Goal: Communication & Community: Answer question/provide support

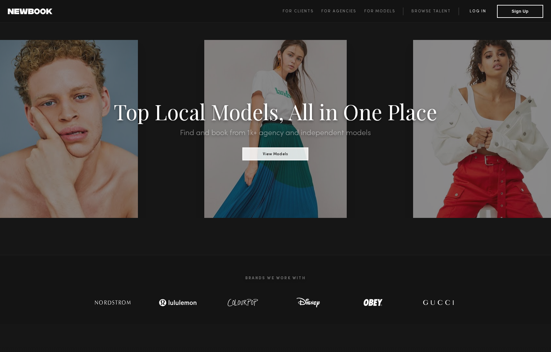
click at [472, 14] on link "Log in" at bounding box center [477, 11] width 38 height 8
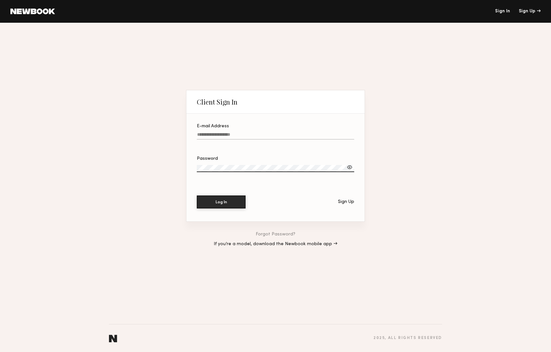
type input "**********"
click at [221, 202] on button "Log In" at bounding box center [221, 202] width 49 height 13
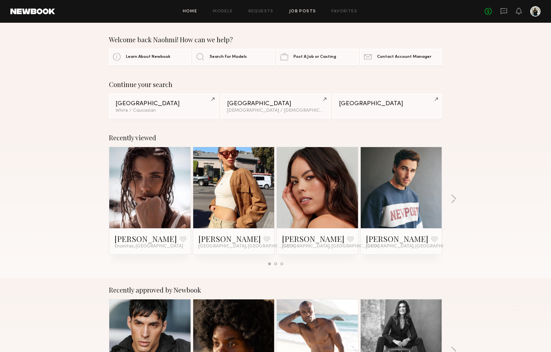
click at [294, 10] on link "Job Posts" at bounding box center [302, 11] width 27 height 4
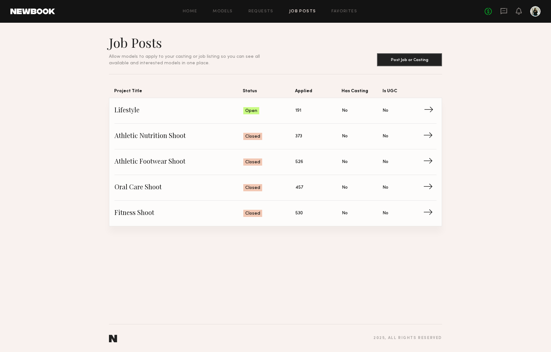
click at [166, 119] on link "Lifestyle Status: Open Applied: 191 Has Casting: No Is UGC: No →" at bounding box center [275, 111] width 322 height 26
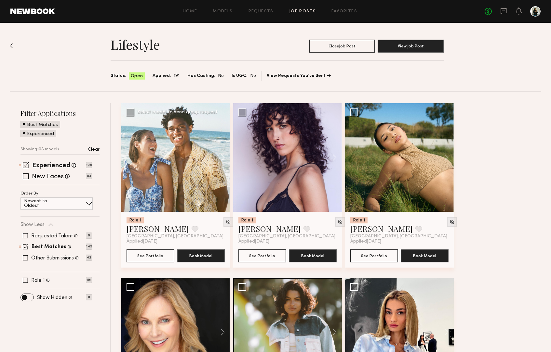
click at [224, 159] on button at bounding box center [219, 157] width 21 height 109
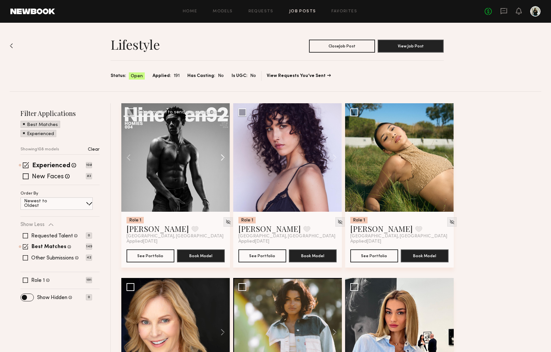
click at [224, 159] on button at bounding box center [219, 157] width 21 height 109
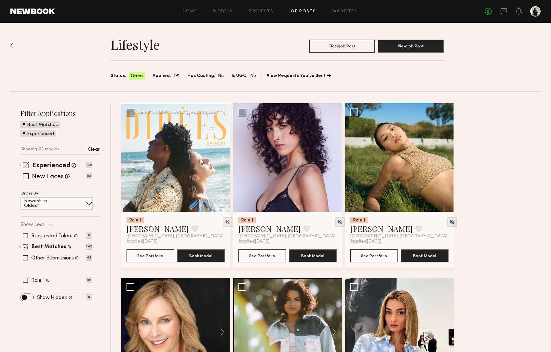
click at [224, 159] on button at bounding box center [219, 157] width 21 height 109
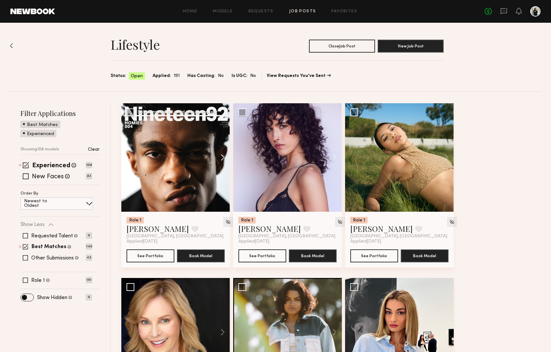
click at [224, 159] on button at bounding box center [219, 157] width 21 height 109
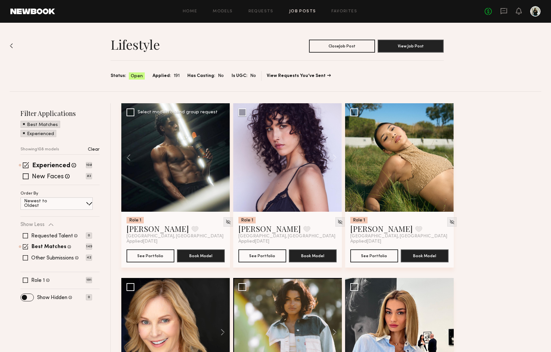
click at [224, 159] on div at bounding box center [175, 157] width 109 height 109
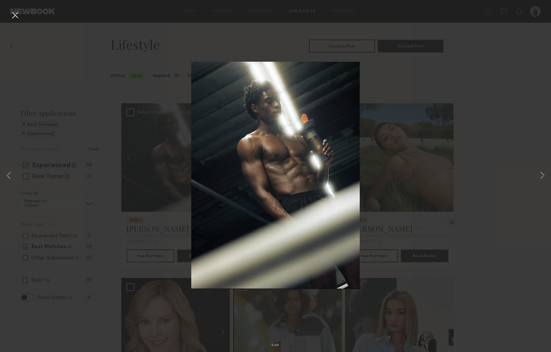
click at [128, 75] on div "5 of 5" at bounding box center [275, 176] width 551 height 352
click at [11, 8] on div "5 of 5" at bounding box center [275, 176] width 551 height 352
click at [14, 14] on button at bounding box center [15, 16] width 10 height 12
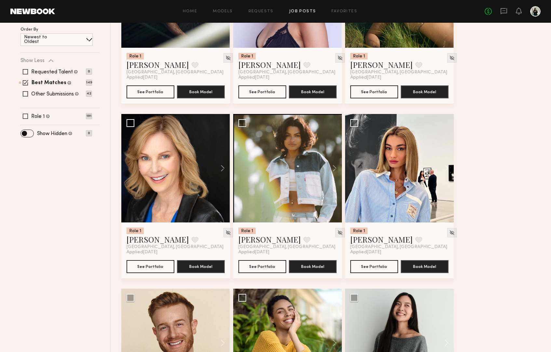
scroll to position [201, 0]
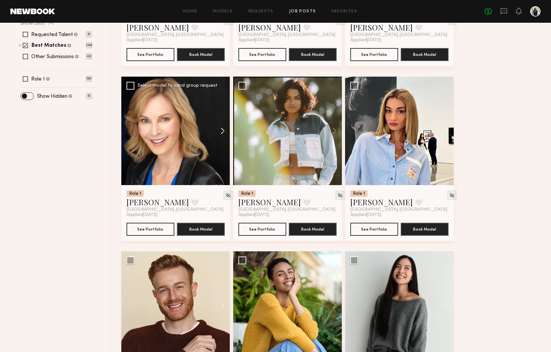
click at [225, 131] on button at bounding box center [219, 131] width 21 height 109
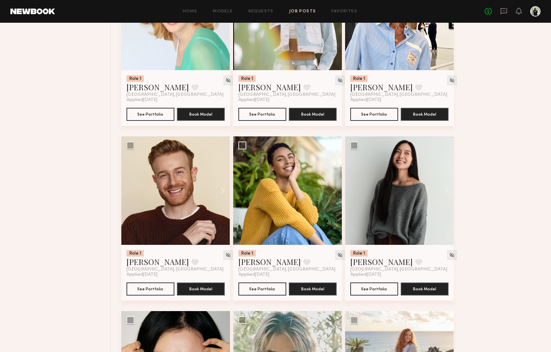
scroll to position [333, 0]
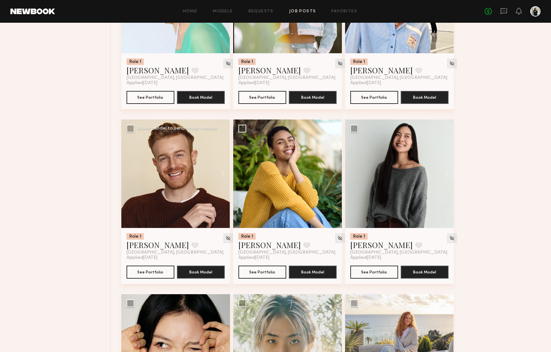
click at [173, 177] on div at bounding box center [175, 174] width 109 height 109
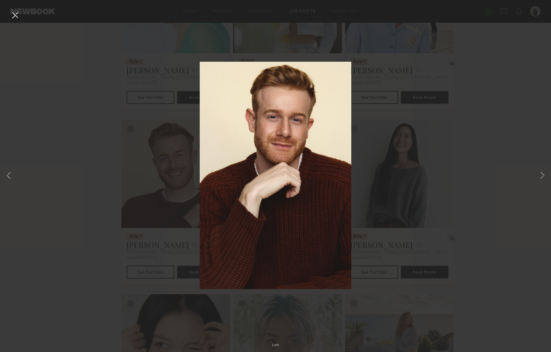
click at [51, 61] on div "2 of 5" at bounding box center [275, 176] width 551 height 352
click at [17, 14] on button at bounding box center [15, 16] width 10 height 12
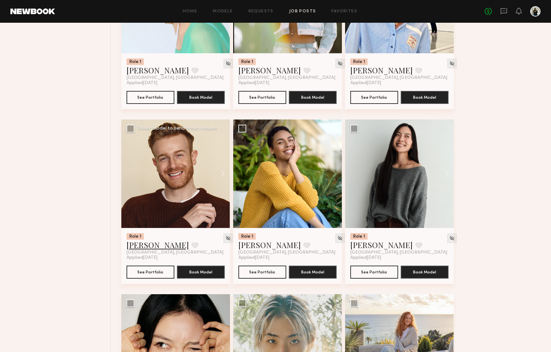
click at [150, 247] on link "Robert N." at bounding box center [157, 245] width 62 height 10
click at [365, 249] on link "Ansa W." at bounding box center [381, 245] width 62 height 10
click at [506, 13] on icon at bounding box center [503, 11] width 6 height 6
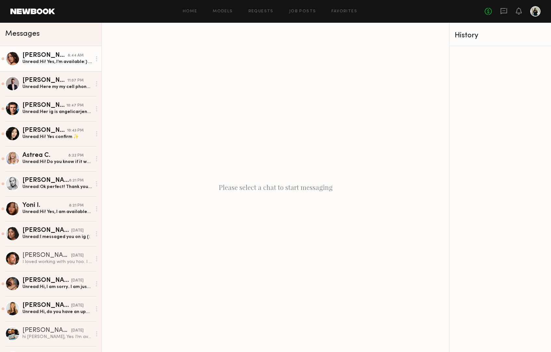
click at [78, 60] on div "Unread: Hi! Yes, I’m available:) Would there be any reimbursements for travel/g…" at bounding box center [56, 62] width 69 height 6
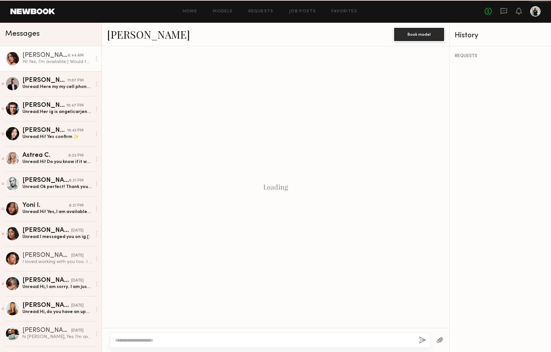
scroll to position [86, 0]
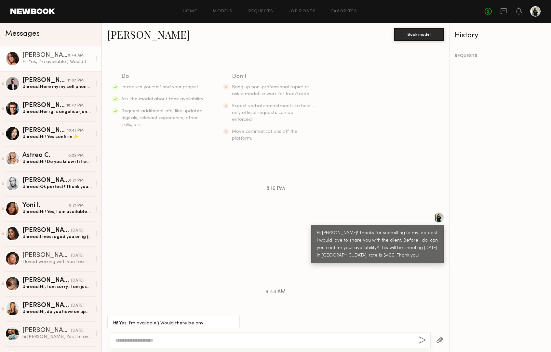
click at [357, 342] on textarea at bounding box center [264, 340] width 298 height 6
click at [353, 342] on textarea at bounding box center [264, 340] width 298 height 6
click at [183, 339] on textarea "**********" at bounding box center [264, 340] width 298 height 6
drag, startPoint x: 421, startPoint y: 339, endPoint x: 308, endPoint y: 331, distance: 112.4
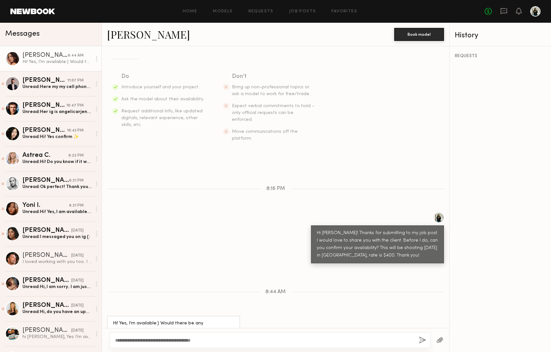
click at [309, 330] on div "**********" at bounding box center [275, 340] width 347 height 24
click at [217, 340] on textarea "**********" at bounding box center [264, 340] width 298 height 6
click at [139, 338] on textarea "**********" at bounding box center [264, 340] width 298 height 6
click at [390, 340] on textarea "**********" at bounding box center [264, 340] width 298 height 6
type textarea "**********"
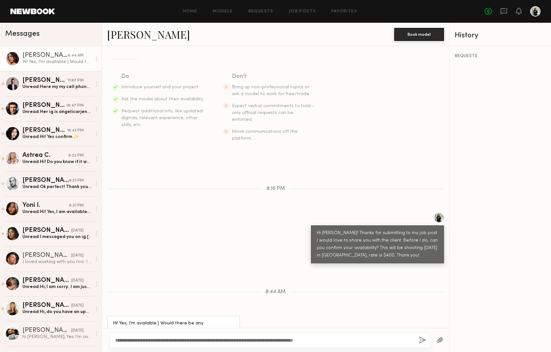
click at [422, 339] on button "button" at bounding box center [422, 341] width 7 height 8
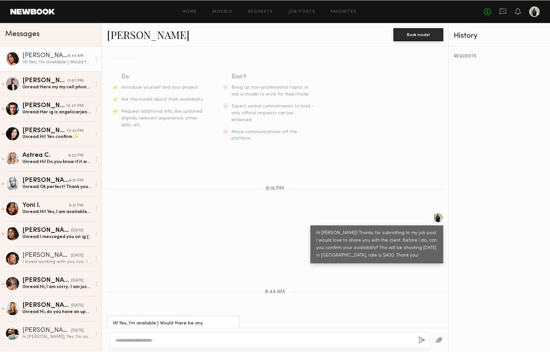
scroll to position [174, 0]
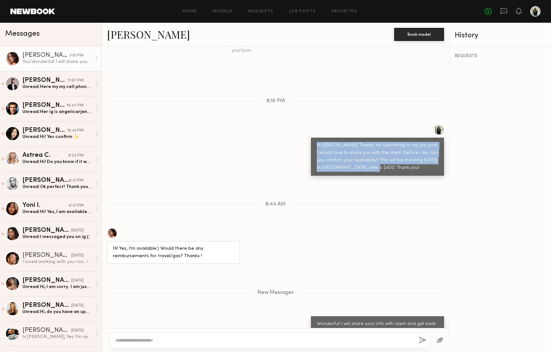
drag, startPoint x: 371, startPoint y: 153, endPoint x: 303, endPoint y: 125, distance: 73.2
click at [303, 125] on div "Hi Rae! Thanks for submitting to my job post. I would love to share you with th…" at bounding box center [275, 150] width 347 height 51
copy div "Hi Rae! Thanks for submitting to my job post. I would love to share you with th…"
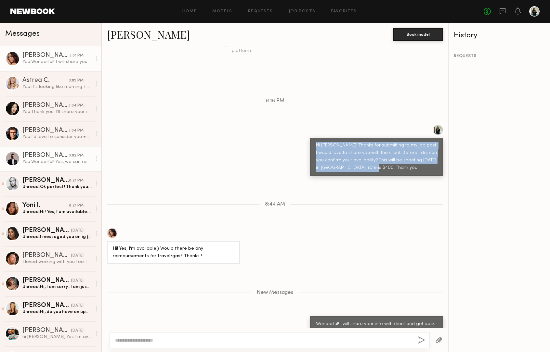
click at [67, 159] on div "You: Wonderful! Yes, we can reimburse for mileage. I'll keep you posted!" at bounding box center [56, 162] width 69 height 6
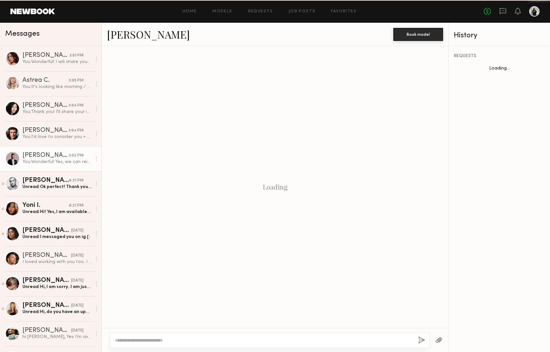
scroll to position [167, 0]
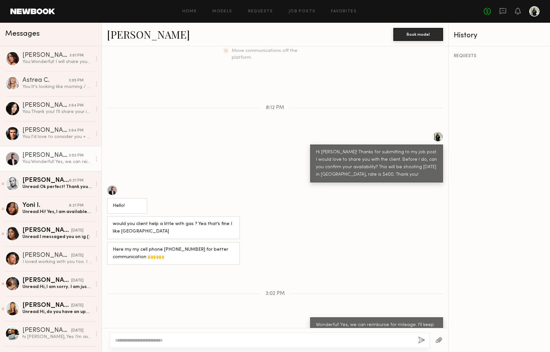
click at [117, 185] on div at bounding box center [112, 190] width 10 height 10
click at [82, 215] on link "Yoni I. 8:21 PM Unread: Hi! Yes, I am available! Thank you!" at bounding box center [50, 208] width 101 height 25
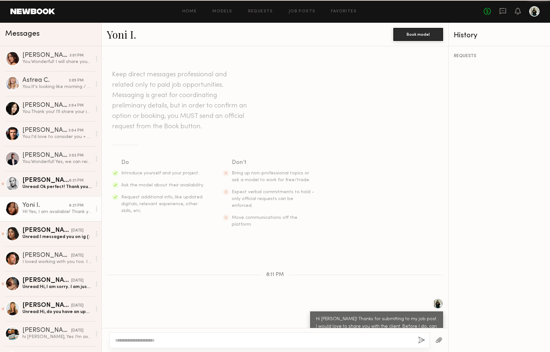
scroll to position [29, 0]
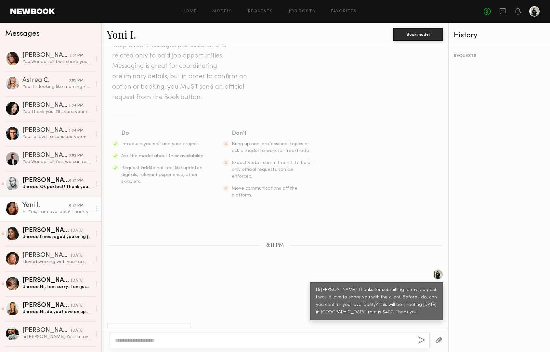
click at [120, 37] on link "Yoni I." at bounding box center [121, 34] width 29 height 14
click at [298, 9] on div "Home Models Requests Job Posts Favorites Sign Out No fees up to $5,000" at bounding box center [297, 11] width 485 height 10
click at [301, 12] on link "Job Posts" at bounding box center [302, 11] width 27 height 4
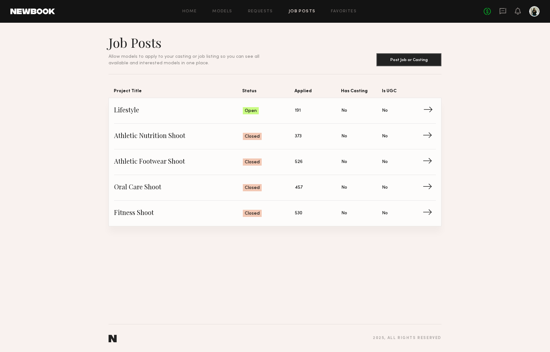
click at [192, 111] on span "Lifestyle" at bounding box center [178, 111] width 129 height 10
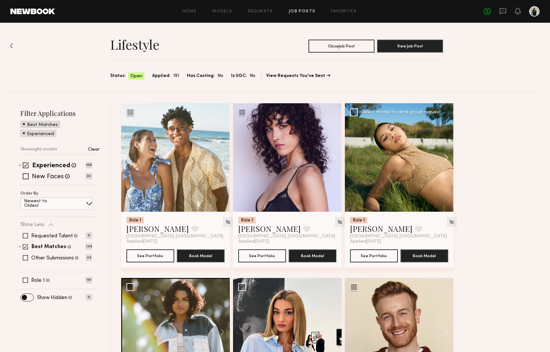
click at [448, 158] on button at bounding box center [443, 157] width 21 height 109
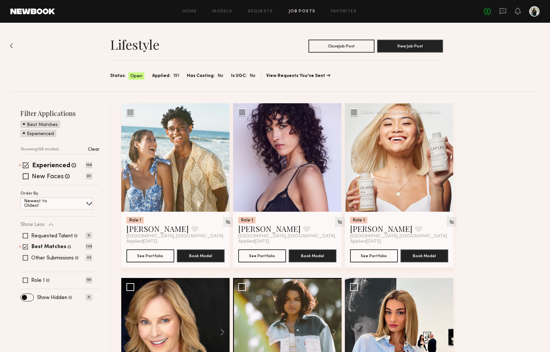
click at [448, 158] on button at bounding box center [443, 157] width 21 height 109
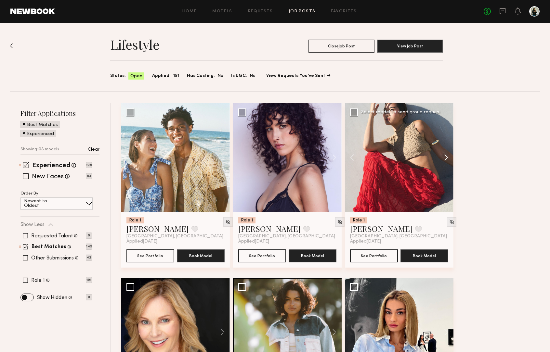
click at [448, 158] on button at bounding box center [443, 157] width 21 height 109
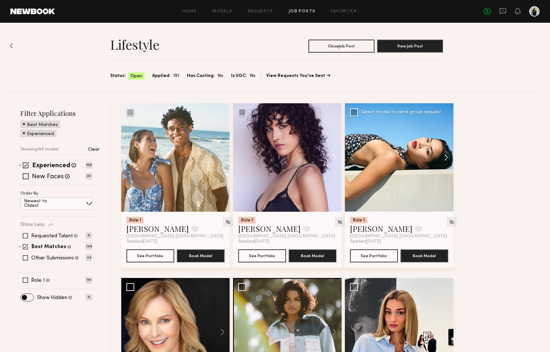
click at [448, 158] on button at bounding box center [443, 157] width 21 height 109
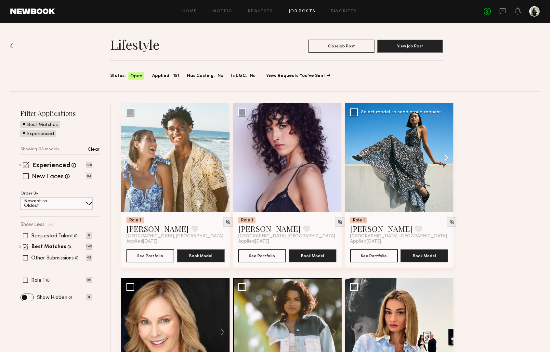
click at [448, 158] on button at bounding box center [443, 157] width 21 height 109
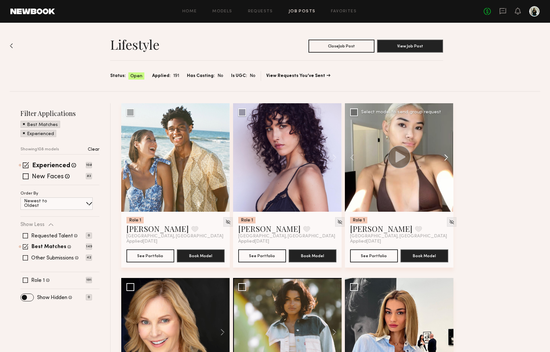
click at [448, 158] on button at bounding box center [443, 157] width 21 height 109
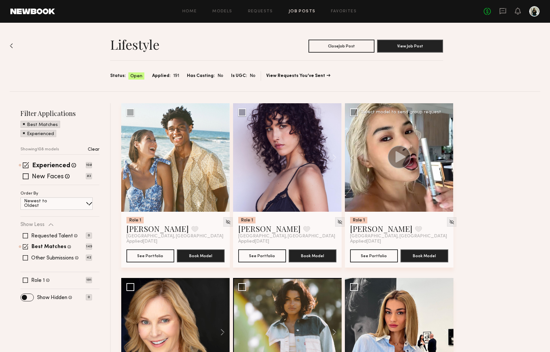
click at [448, 158] on div at bounding box center [399, 157] width 109 height 109
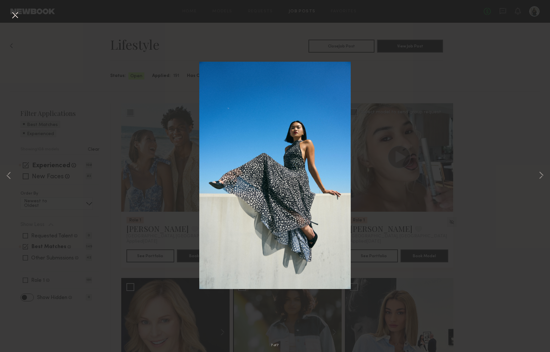
click at [18, 15] on button at bounding box center [15, 16] width 10 height 12
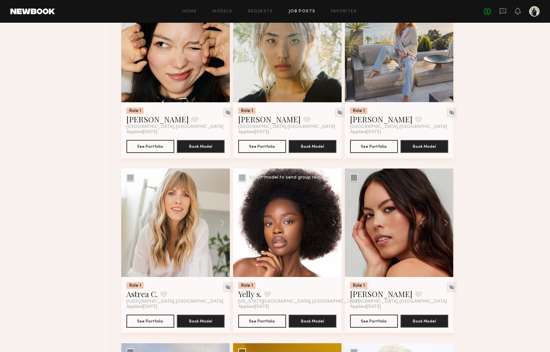
scroll to position [581, 0]
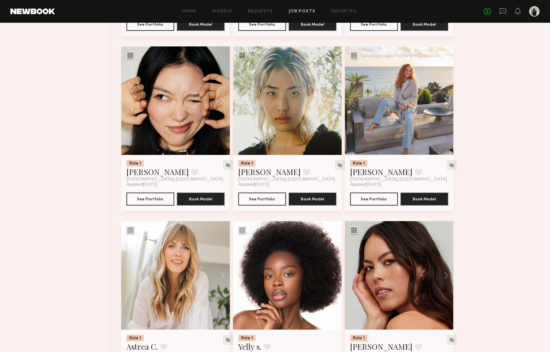
click at [444, 109] on button at bounding box center [443, 100] width 21 height 109
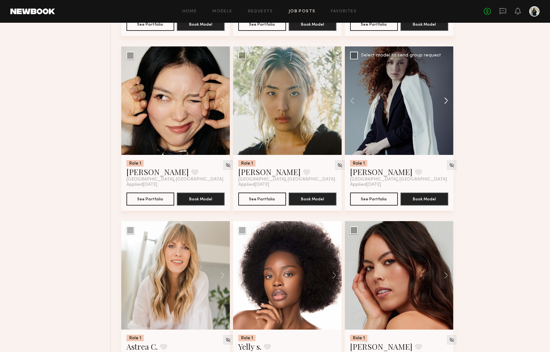
click at [445, 100] on button at bounding box center [443, 100] width 21 height 109
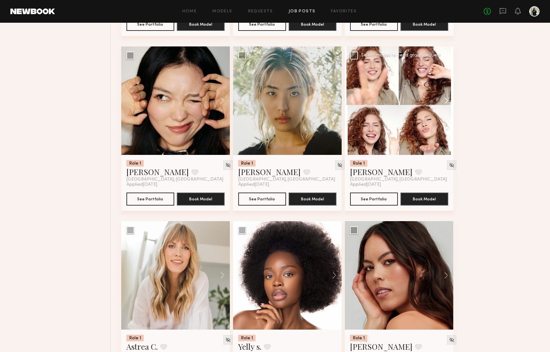
click at [445, 100] on button at bounding box center [443, 100] width 21 height 109
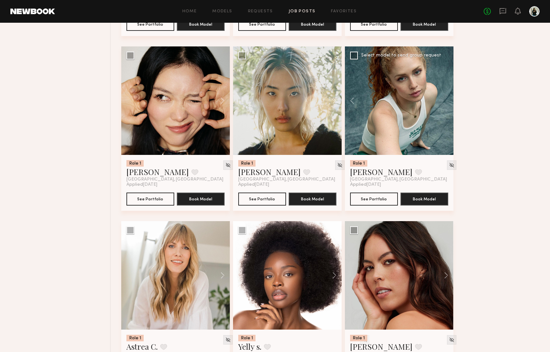
click at [445, 98] on div at bounding box center [399, 100] width 109 height 109
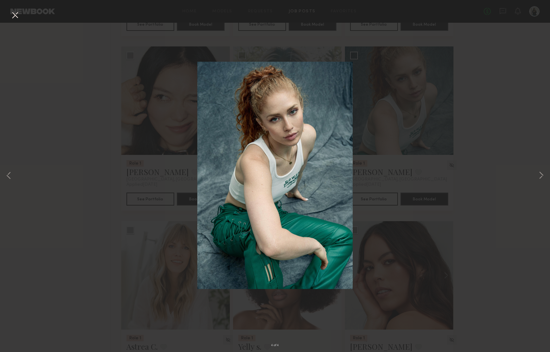
click at [14, 16] on button at bounding box center [15, 16] width 10 height 12
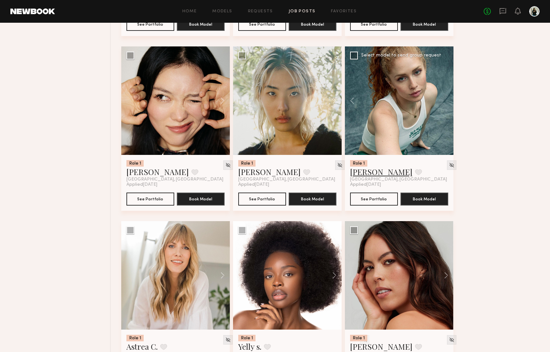
click at [365, 172] on link "Soula B." at bounding box center [381, 172] width 62 height 10
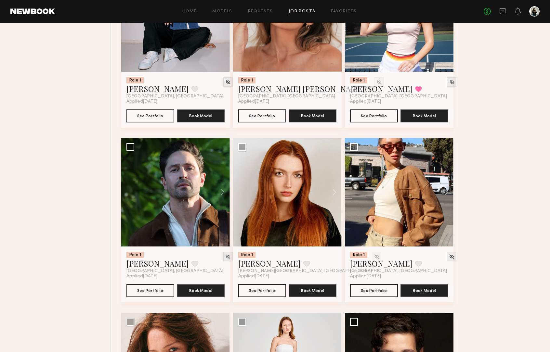
scroll to position [1211, 0]
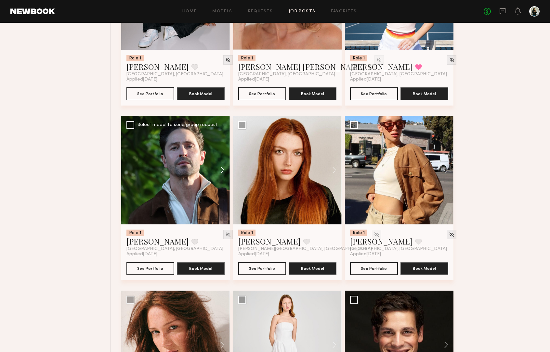
click at [221, 172] on button at bounding box center [219, 170] width 21 height 109
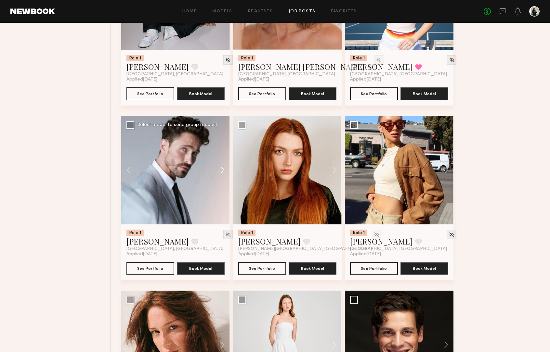
click at [221, 172] on button at bounding box center [219, 170] width 21 height 109
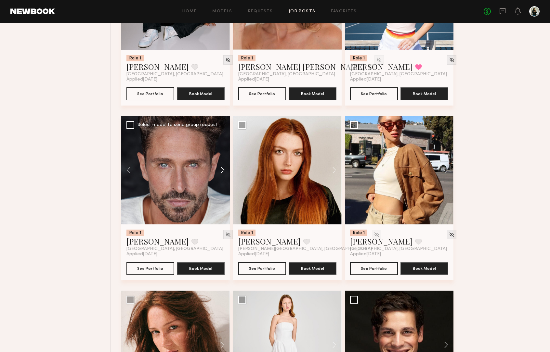
click at [221, 172] on button at bounding box center [219, 170] width 21 height 109
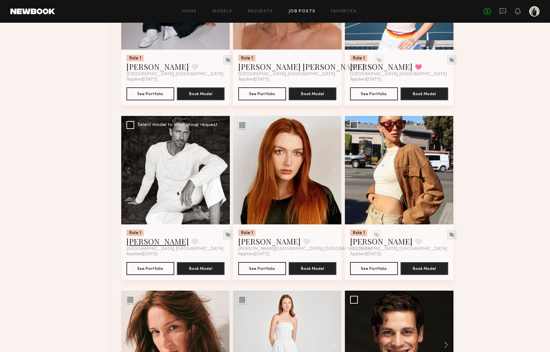
click at [146, 244] on link "Jonathan Z." at bounding box center [157, 241] width 62 height 10
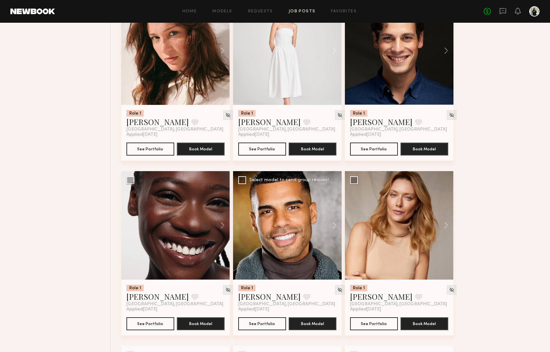
scroll to position [1854, 0]
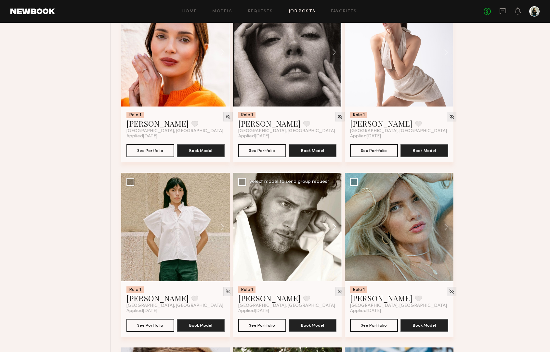
click at [335, 225] on button at bounding box center [331, 227] width 21 height 109
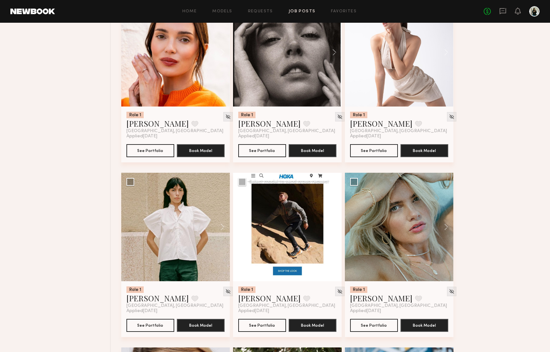
click at [335, 225] on button at bounding box center [331, 227] width 21 height 109
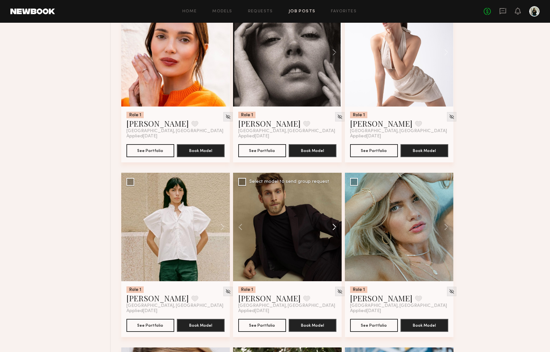
click at [335, 225] on button at bounding box center [331, 227] width 21 height 109
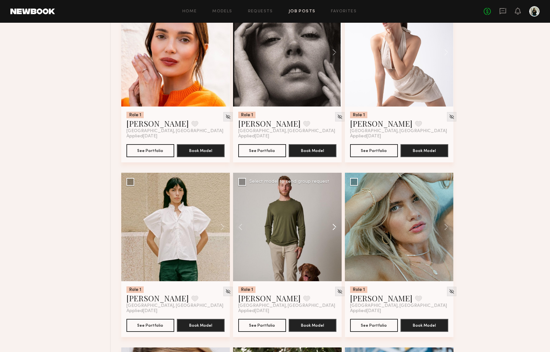
click at [335, 225] on button at bounding box center [331, 227] width 21 height 109
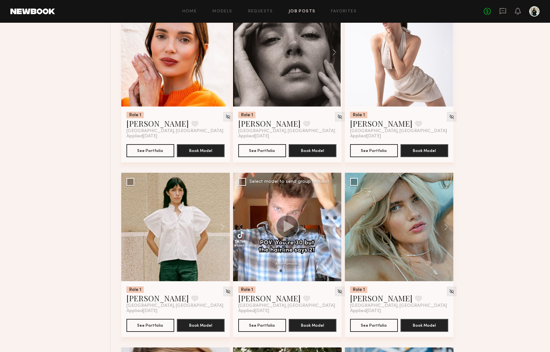
click at [335, 225] on div at bounding box center [287, 227] width 109 height 109
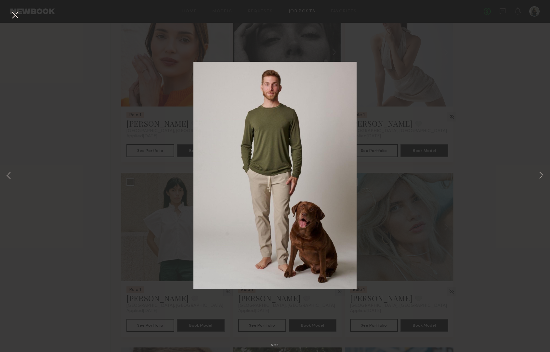
click at [422, 222] on div "5 of 5" at bounding box center [275, 176] width 550 height 352
click at [162, 217] on div "5 of 5" at bounding box center [275, 176] width 550 height 352
click at [18, 17] on button at bounding box center [15, 16] width 10 height 12
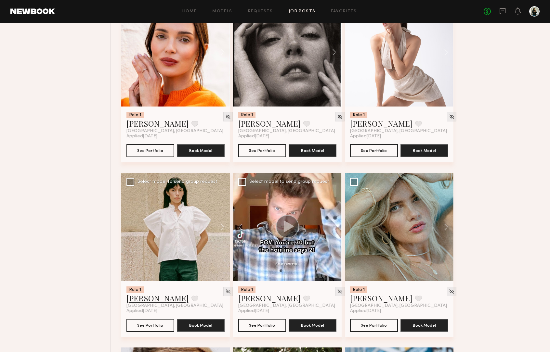
click at [144, 302] on link "Katarina J." at bounding box center [157, 298] width 62 height 10
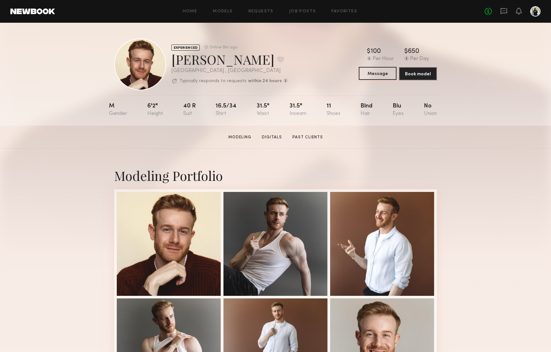
click at [382, 74] on button "Message" at bounding box center [377, 73] width 38 height 13
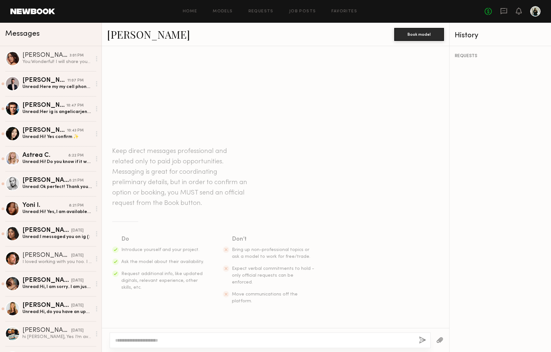
click at [227, 338] on textarea at bounding box center [264, 340] width 298 height 6
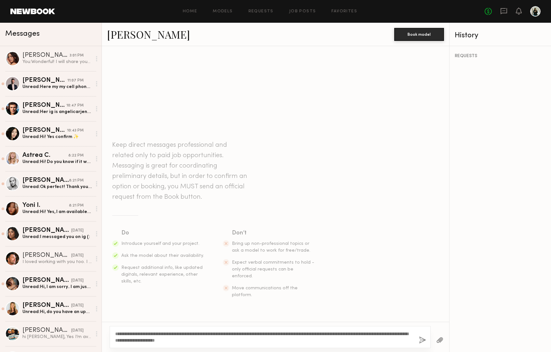
click at [124, 334] on textarea "**********" at bounding box center [264, 337] width 298 height 13
type textarea "**********"
click at [422, 340] on button "button" at bounding box center [422, 341] width 7 height 8
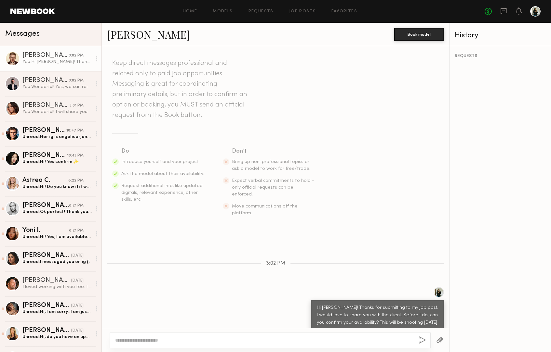
scroll to position [74, 0]
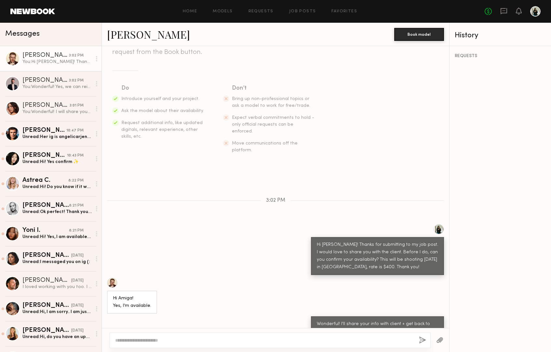
click at [151, 337] on div at bounding box center [270, 341] width 321 height 16
click at [44, 127] on link "Chase H. 10:47 PM Unread: Her ig is angelicarjensen btw" at bounding box center [50, 133] width 101 height 25
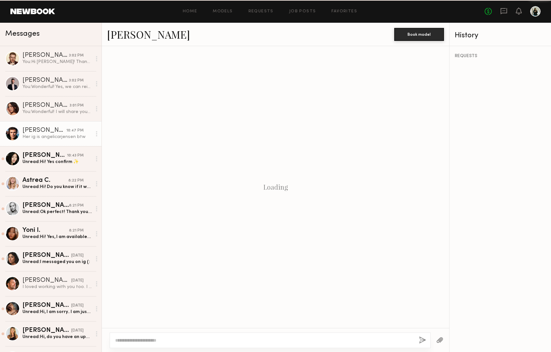
scroll to position [107, 0]
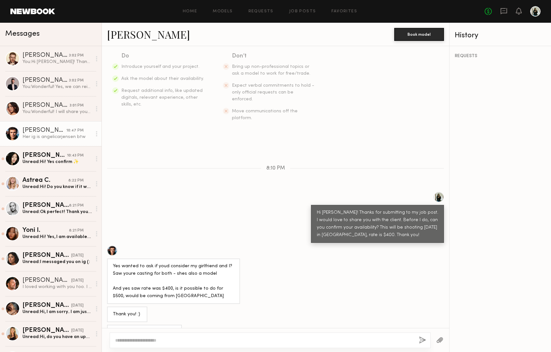
click at [192, 335] on div at bounding box center [270, 341] width 321 height 16
click at [202, 339] on textarea at bounding box center [264, 340] width 298 height 6
type textarea "*"
type textarea "**********"
click at [423, 339] on button "button" at bounding box center [422, 341] width 7 height 8
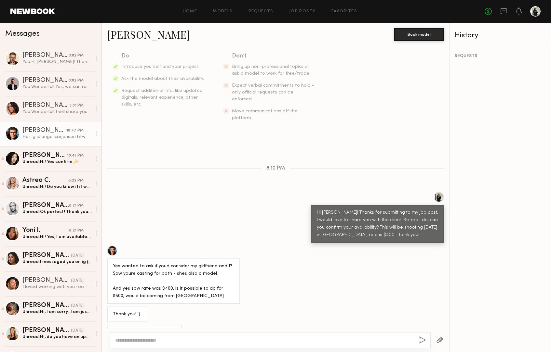
scroll to position [231, 0]
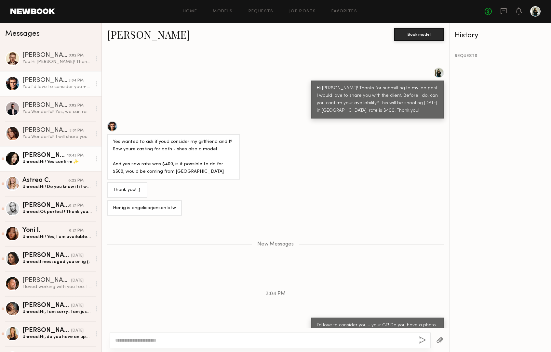
click at [71, 169] on link "Jennifer L. 10:43 PM Unread: Hi! Yes confirm ✨" at bounding box center [50, 158] width 101 height 25
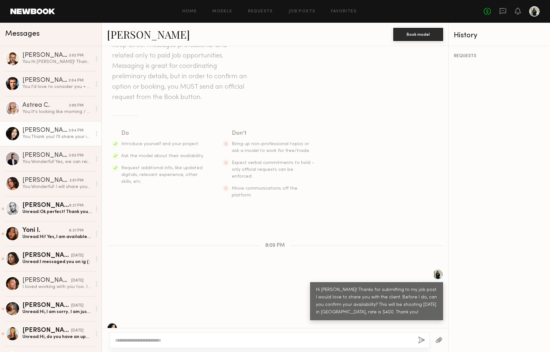
scroll to position [167, 0]
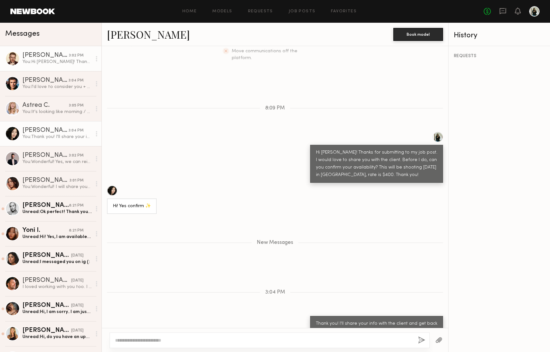
click at [50, 65] on link "Robert N. 3:02 PM You: Hi Robert! Thanks for submitting to my job post. I would…" at bounding box center [50, 58] width 101 height 25
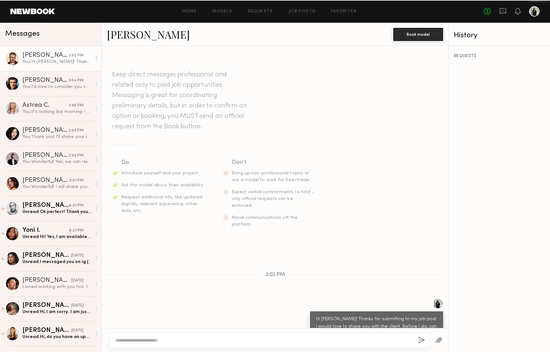
scroll to position [74, 0]
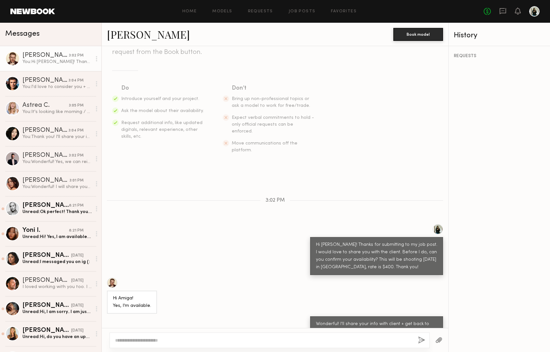
click at [110, 278] on div at bounding box center [112, 283] width 10 height 10
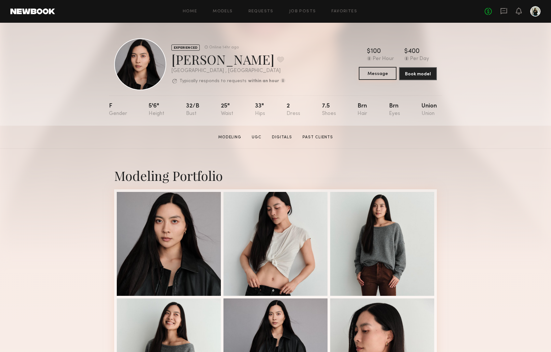
click at [372, 75] on button "Message" at bounding box center [377, 73] width 38 height 13
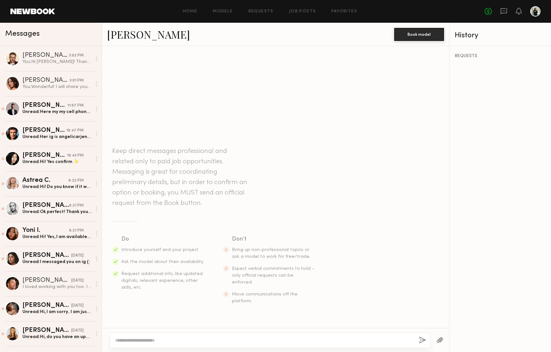
click at [244, 340] on textarea at bounding box center [264, 340] width 298 height 6
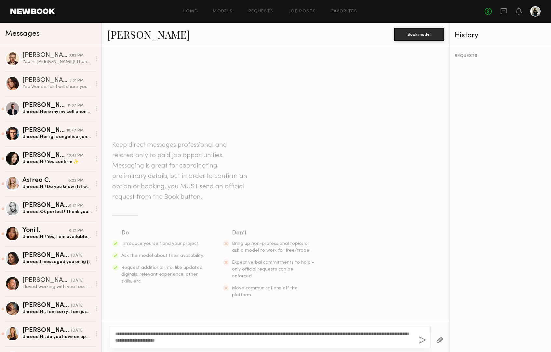
click at [123, 334] on textarea "**********" at bounding box center [264, 337] width 298 height 13
type textarea "**********"
click at [421, 340] on button "button" at bounding box center [422, 341] width 7 height 8
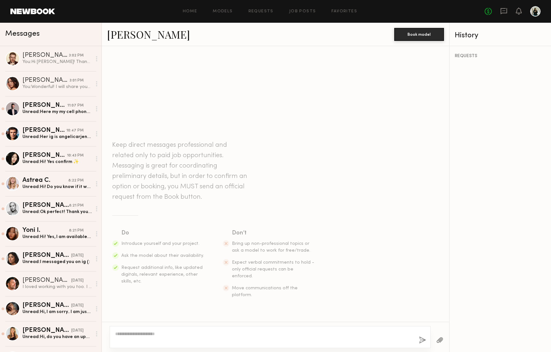
scroll to position [11, 0]
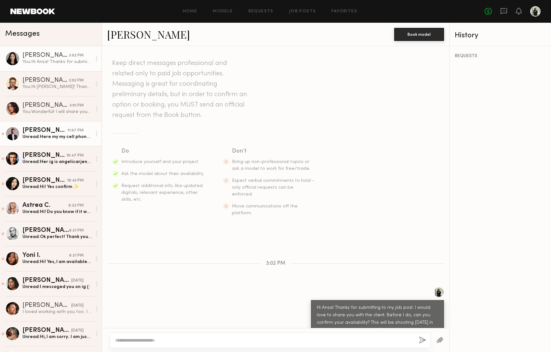
click at [45, 122] on link "Alejandro R. 11:07 PM Unread: Here my my cell phone 323 535 7220 for better com…" at bounding box center [50, 133] width 101 height 25
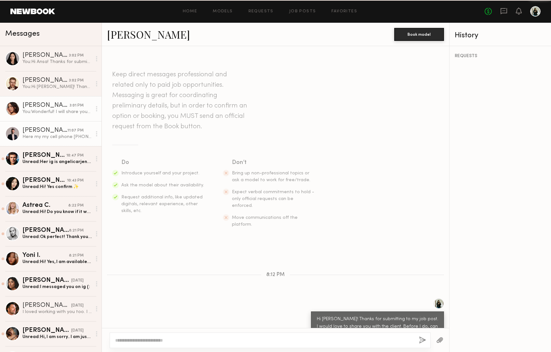
scroll to position [92, 0]
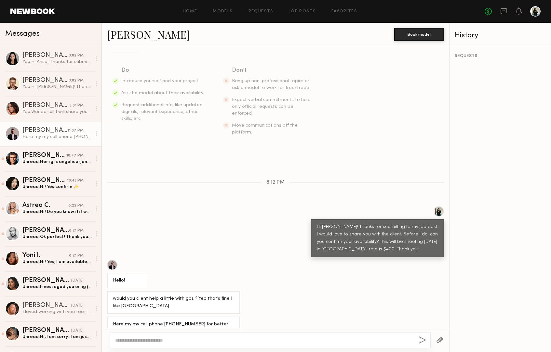
click at [205, 337] on div at bounding box center [270, 341] width 321 height 16
click at [205, 342] on textarea at bounding box center [264, 340] width 298 height 6
type textarea "**********"
click at [426, 341] on div "**********" at bounding box center [270, 341] width 321 height 16
click at [421, 338] on button "button" at bounding box center [422, 341] width 7 height 8
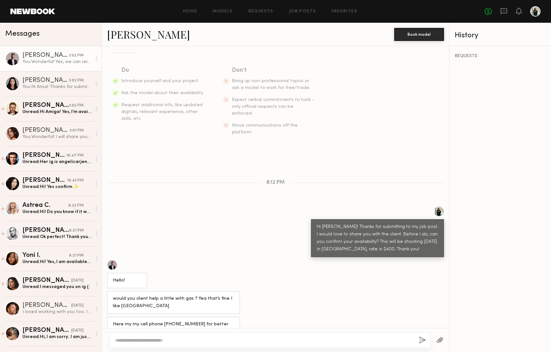
scroll to position [217, 0]
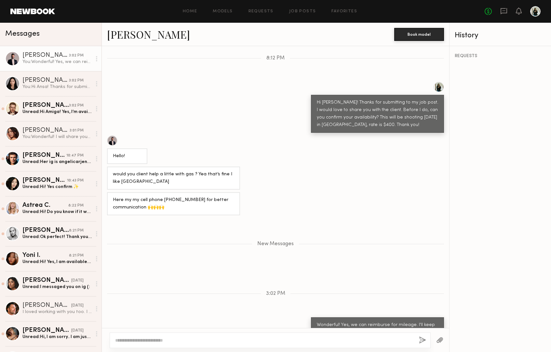
click at [234, 192] on div "Here my my cell phone 323 535 7220 for better communication 🙌🙌🙌" at bounding box center [173, 203] width 133 height 23
click at [59, 108] on div "Robert N." at bounding box center [45, 105] width 46 height 6
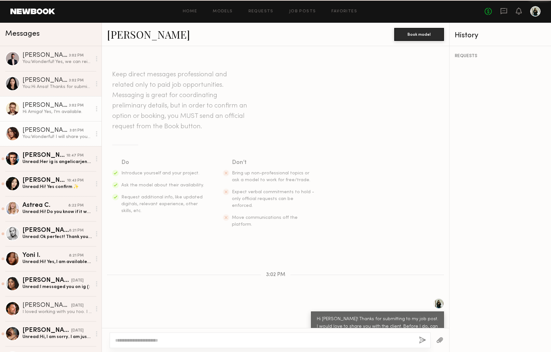
scroll to position [36, 0]
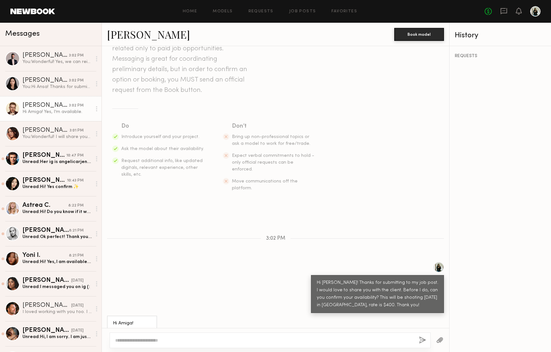
click at [177, 342] on textarea at bounding box center [264, 340] width 298 height 6
type textarea "**********"
click at [423, 342] on button "button" at bounding box center [422, 341] width 7 height 8
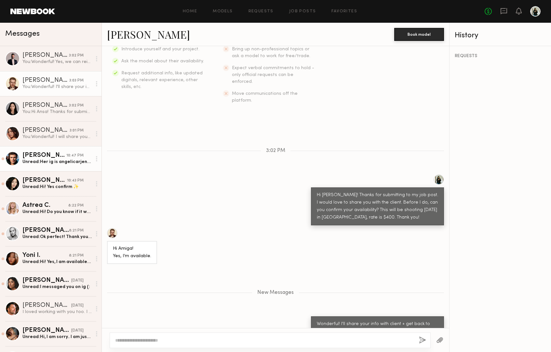
click at [71, 152] on link "Chase H. 10:47 PM Unread: Her ig is angelicarjensen btw" at bounding box center [50, 158] width 101 height 25
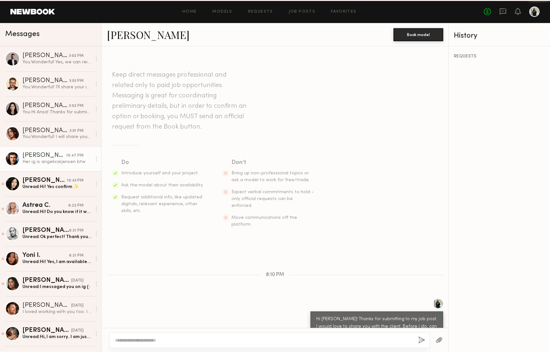
scroll to position [107, 0]
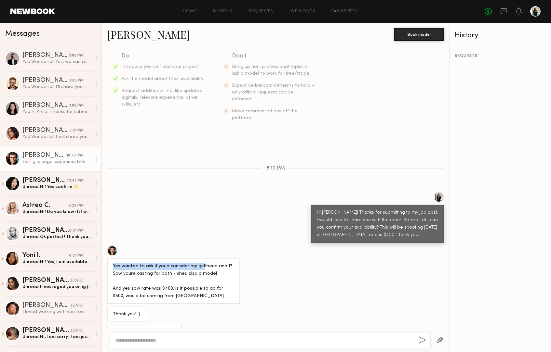
drag, startPoint x: 116, startPoint y: 251, endPoint x: 199, endPoint y: 250, distance: 82.6
click at [199, 259] on div "Yes wanted to ask if youd consider my girlfriend and I? Saw youre casting for b…" at bounding box center [173, 281] width 133 height 45
click at [199, 263] on div "Yes wanted to ask if youd consider my girlfriend and I? Saw youre casting for b…" at bounding box center [173, 281] width 121 height 37
click at [145, 329] on div "Her ig is angelicarjensen btw" at bounding box center [144, 332] width 63 height 7
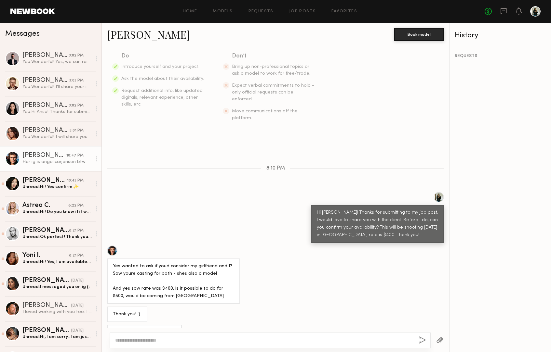
copy div "angelicarjensen"
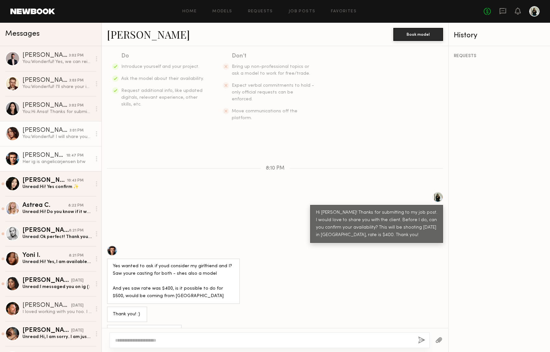
click at [59, 137] on div "You: Wonderful! I will share your info with client and get back to you asap! An…" at bounding box center [56, 137] width 69 height 6
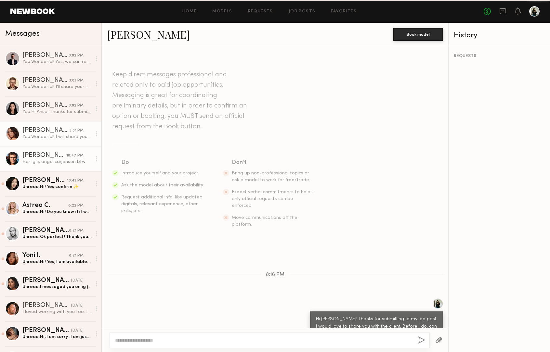
scroll to position [124, 0]
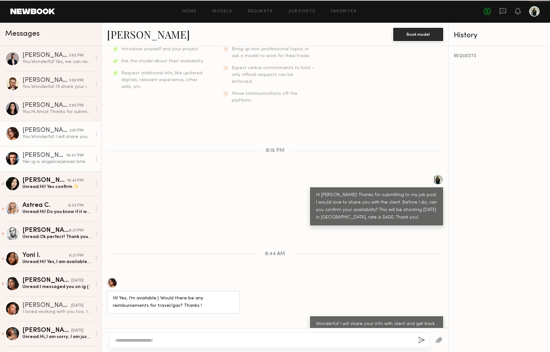
click at [60, 160] on div "Her ig is angelicarjensen btw" at bounding box center [56, 162] width 69 height 6
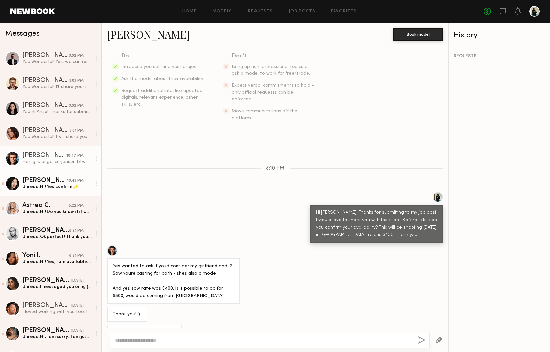
scroll to position [231, 0]
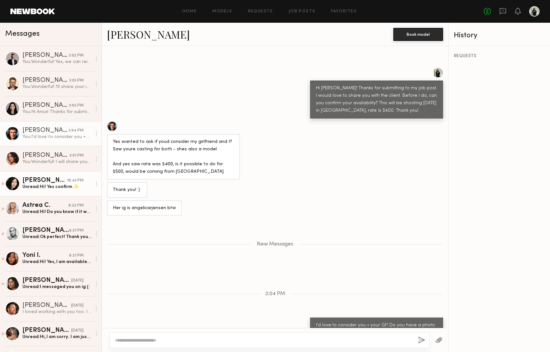
click at [64, 186] on div "Unread: Hi! Yes confirm ✨" at bounding box center [56, 187] width 69 height 6
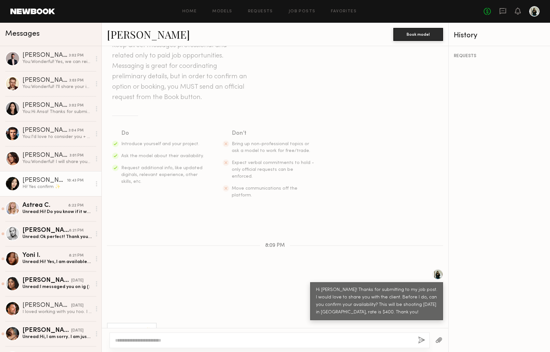
scroll to position [0, 0]
click at [194, 344] on div at bounding box center [270, 341] width 320 height 16
click at [193, 343] on textarea at bounding box center [264, 340] width 298 height 6
type textarea "**********"
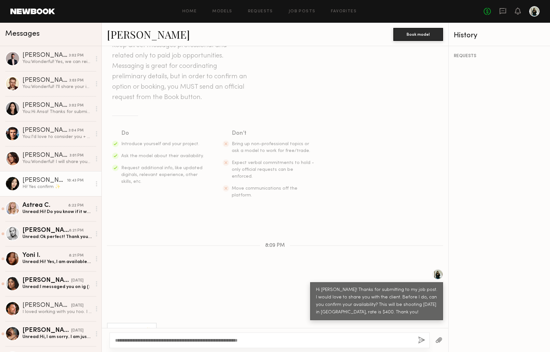
click at [420, 339] on button "button" at bounding box center [421, 341] width 7 height 8
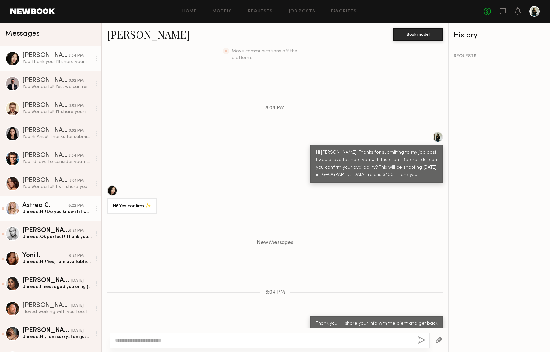
click at [64, 208] on div "Astrea C." at bounding box center [45, 205] width 46 height 6
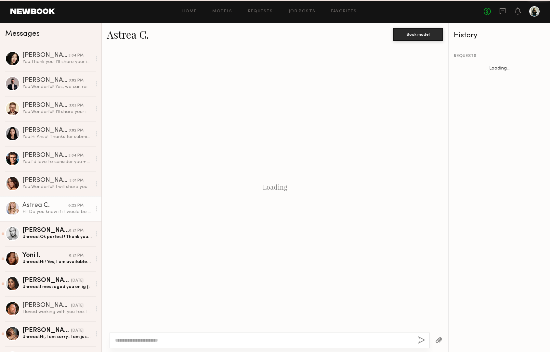
scroll to position [36, 0]
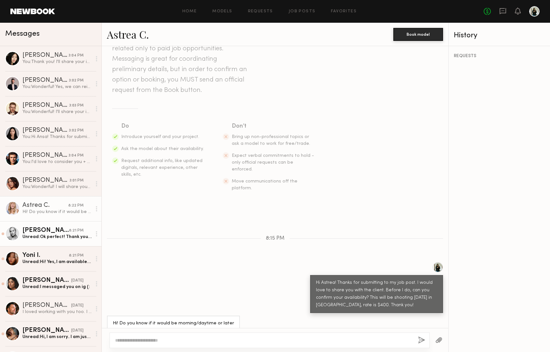
click at [43, 239] on div "Unread: Ok perfect! Thank you ☺️ my call time isn’t until 3pm so hopefully it’l…" at bounding box center [56, 237] width 69 height 6
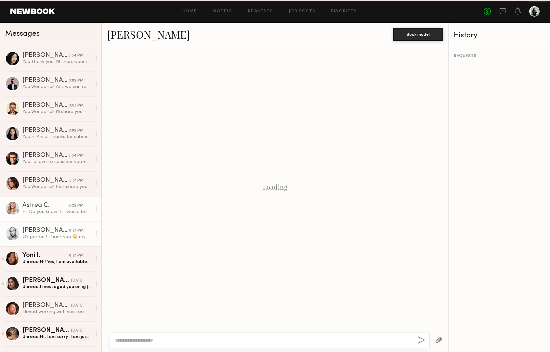
scroll to position [203, 0]
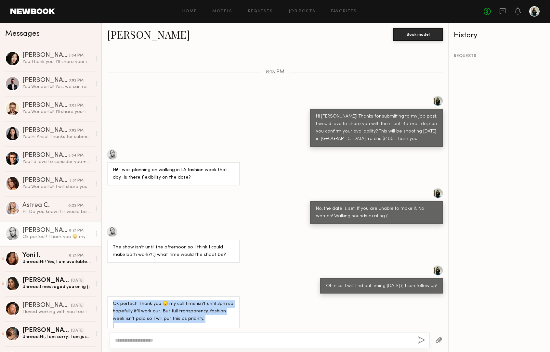
drag, startPoint x: 191, startPoint y: 314, endPoint x: 109, endPoint y: 282, distance: 87.8
click at [109, 296] on div "Ok perfect! Thank you ☺️ my call time isn’t until 3pm so hopefully it’ll work o…" at bounding box center [173, 318] width 133 height 45
copy div "Ok perfect! Thank you ☺️ my call time isn’t until 3pm so hopefully it’ll work o…"
click at [39, 214] on div "Hi! Do you know if it would be morning/daytime or later afternoon?" at bounding box center [56, 212] width 69 height 6
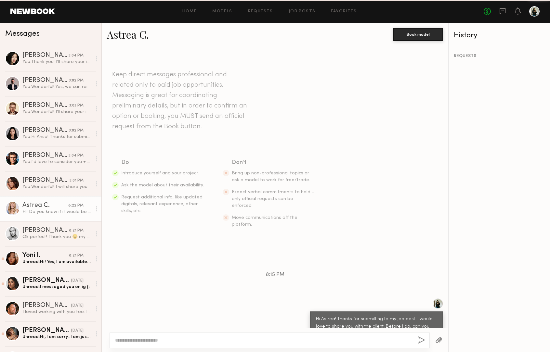
scroll to position [36, 0]
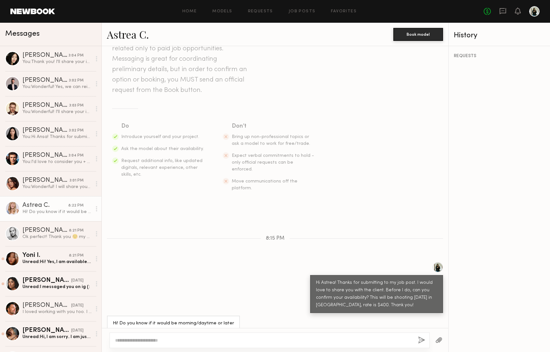
type textarea "*"
type textarea "**********"
click at [421, 339] on button "button" at bounding box center [421, 341] width 7 height 8
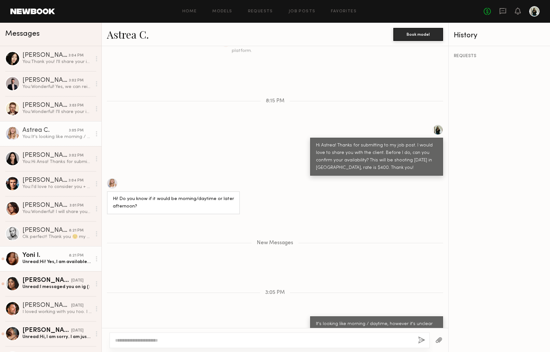
click at [69, 259] on div "Unread: Hi! Yes, I am available! Thank you!" at bounding box center [56, 262] width 69 height 6
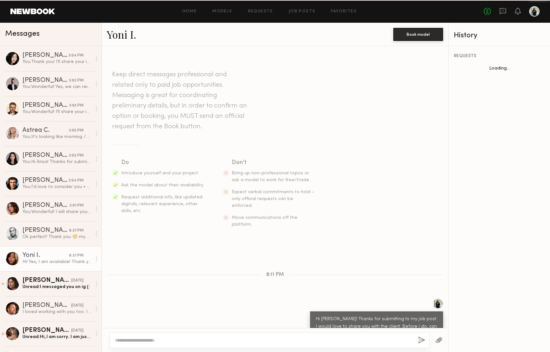
scroll to position [29, 0]
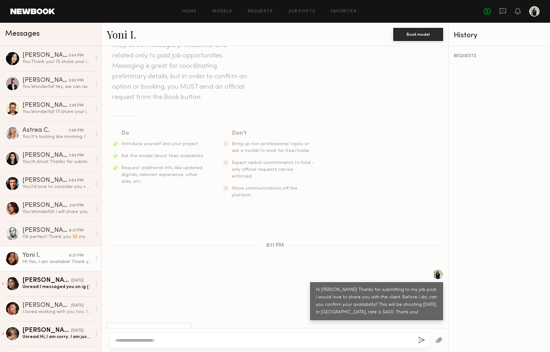
click at [165, 336] on div at bounding box center [270, 341] width 320 height 16
click at [166, 339] on textarea at bounding box center [264, 340] width 298 height 6
click at [41, 283] on div "Camila R." at bounding box center [46, 281] width 49 height 6
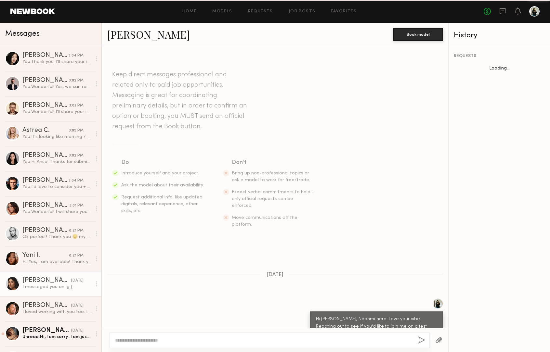
scroll to position [214, 0]
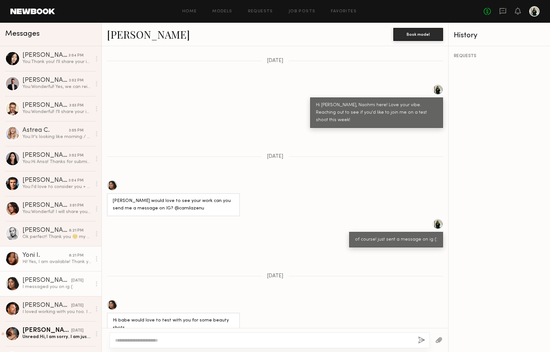
click at [52, 260] on div "Hi! Yes, I am available! Thank you!" at bounding box center [56, 262] width 69 height 6
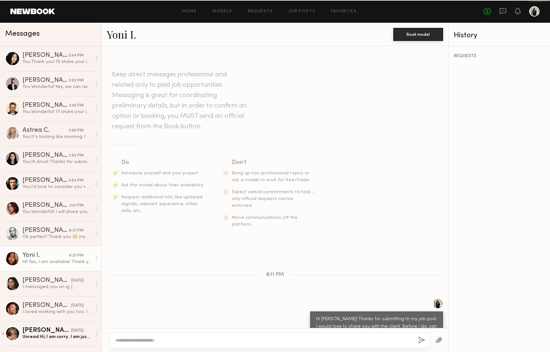
scroll to position [29, 0]
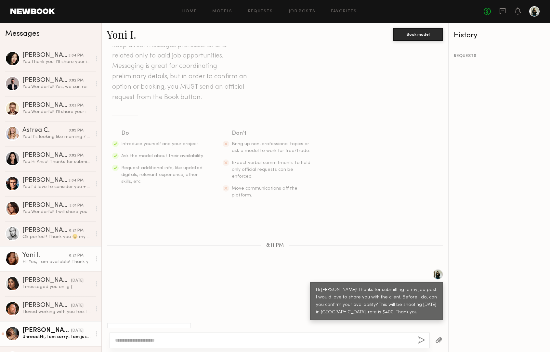
click at [71, 330] on div "08/23/2025" at bounding box center [77, 331] width 12 height 6
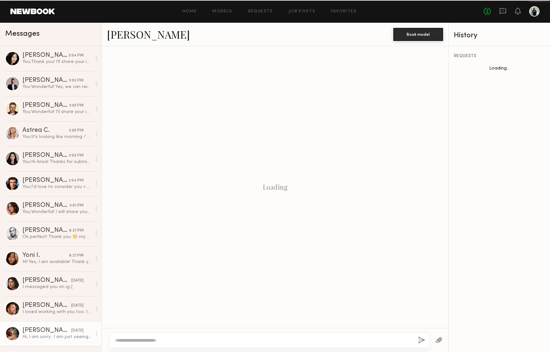
scroll to position [131, 0]
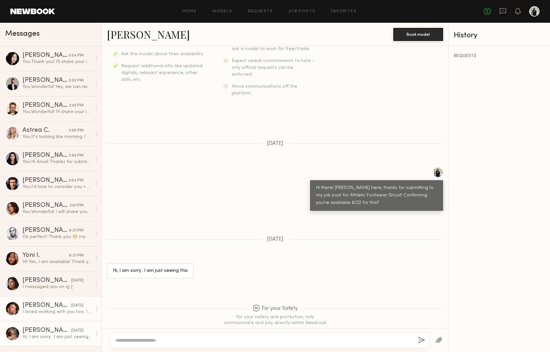
click at [48, 306] on div "Ricardo S." at bounding box center [46, 306] width 49 height 6
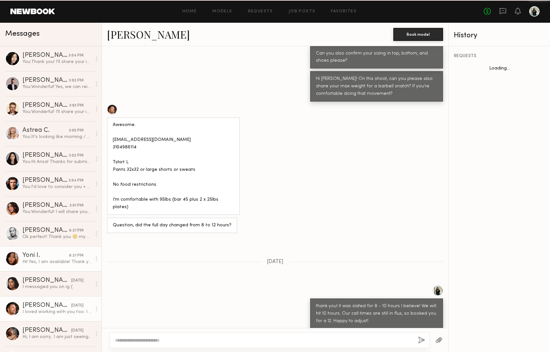
click at [43, 270] on link "Yoni I. 8:21 PM Hi! Yes, I am available! Thank you!" at bounding box center [50, 258] width 101 height 25
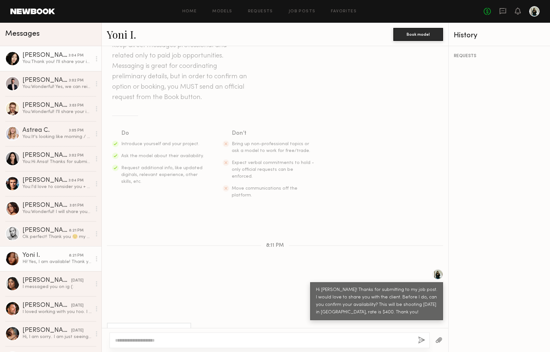
click at [45, 56] on div "Jennifer L." at bounding box center [45, 55] width 46 height 6
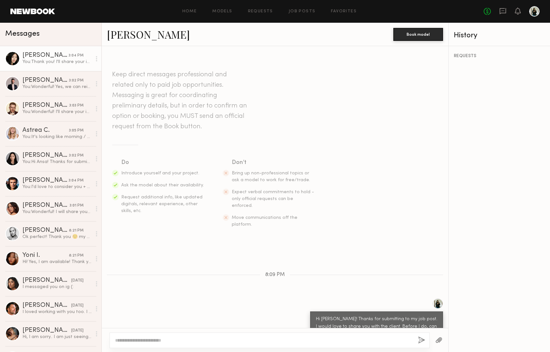
drag, startPoint x: 197, startPoint y: 133, endPoint x: 108, endPoint y: 78, distance: 105.1
click at [197, 133] on section "Keep direct messages professional and related only to paid job opportunities. M…" at bounding box center [275, 149] width 326 height 159
click at [15, 58] on div at bounding box center [12, 58] width 15 height 15
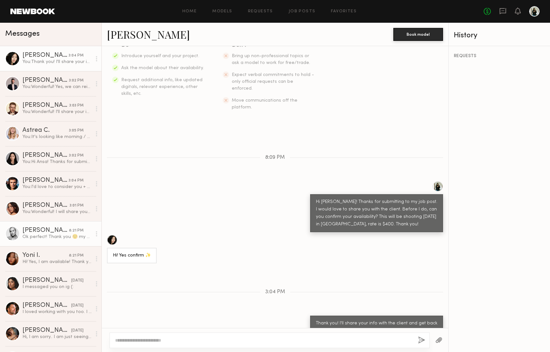
scroll to position [117, 0]
click at [112, 235] on div at bounding box center [112, 240] width 10 height 10
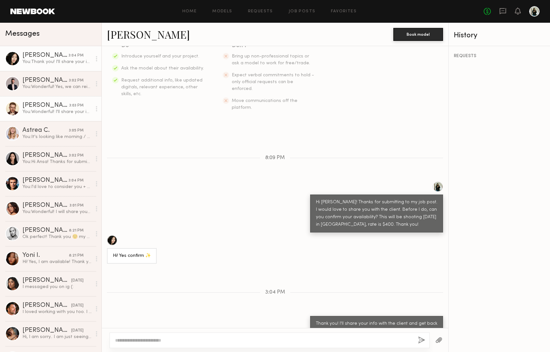
click at [49, 114] on div "You: Wonderful! I'll share your info with client + get back to you asap. (:" at bounding box center [56, 112] width 69 height 6
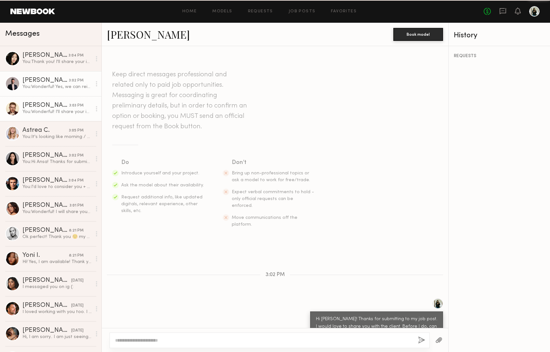
scroll to position [74, 0]
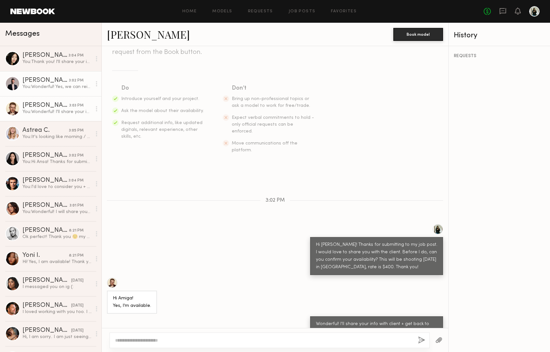
click at [47, 90] on link "Alejandro R. 3:02 PM You: Wonderful! Yes, we can reimburse for mileage. I'll ke…" at bounding box center [50, 83] width 101 height 25
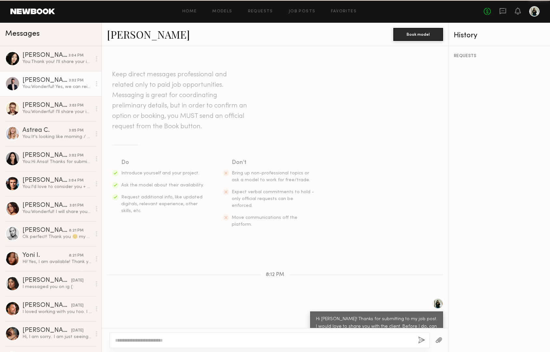
scroll to position [167, 0]
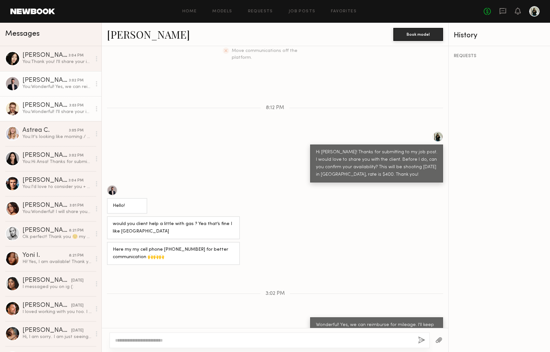
click at [44, 121] on link "Robert N. 3:03 PM You: Wonderful! I'll share your info with client + get back t…" at bounding box center [50, 108] width 101 height 25
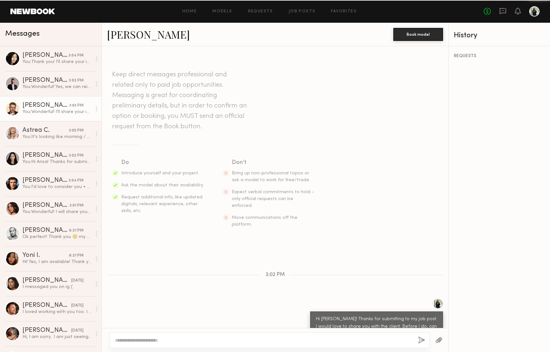
scroll to position [74, 0]
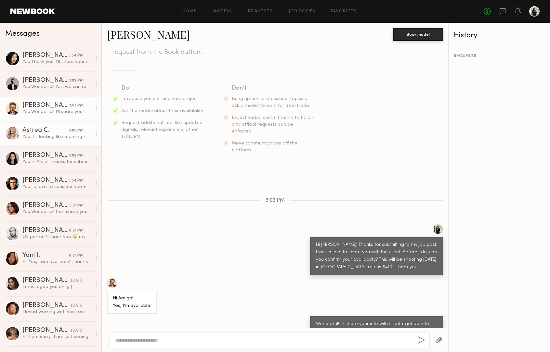
click at [47, 141] on link "Astrea C. 3:05 PM You: It's looking like morning / daytime, however it's unclea…" at bounding box center [50, 133] width 101 height 25
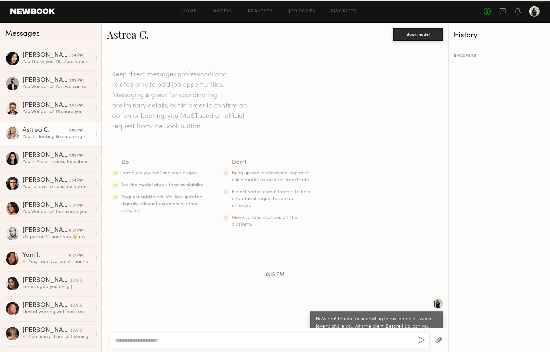
scroll to position [124, 0]
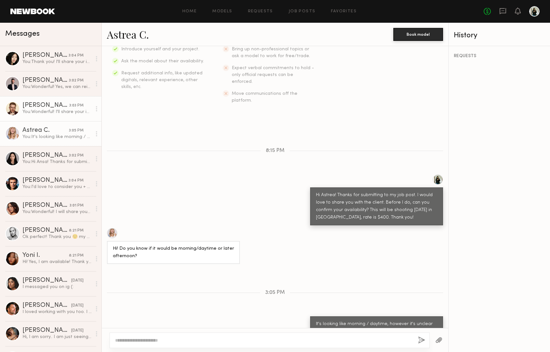
click at [46, 115] on link "Robert N. 3:03 PM You: Wonderful! I'll share your info with client + get back t…" at bounding box center [50, 108] width 101 height 25
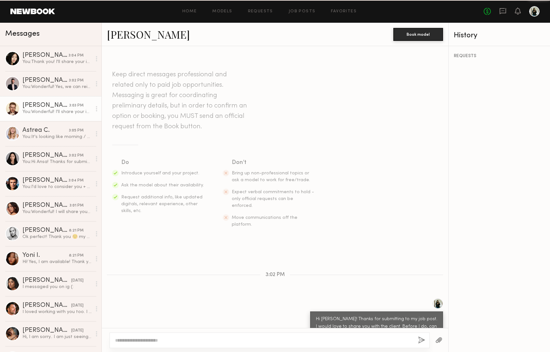
scroll to position [74, 0]
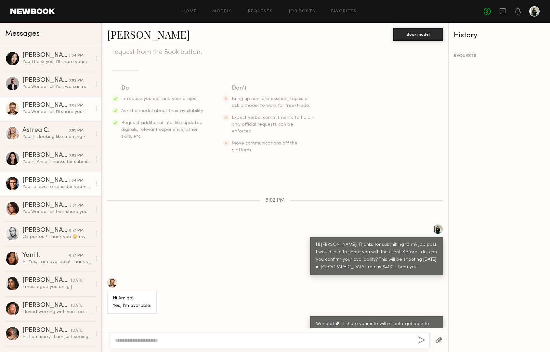
click at [57, 191] on link "Chase H. 3:04 PM You: I'd love to consider you + your GF! Do you have a photo o…" at bounding box center [50, 183] width 101 height 25
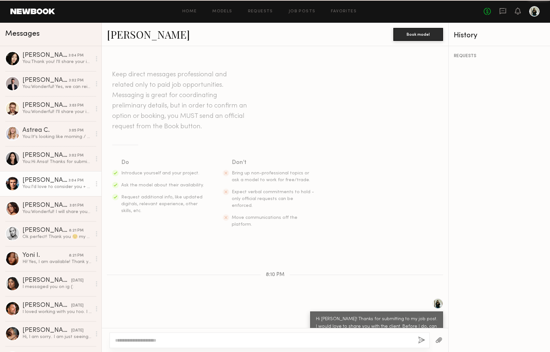
scroll to position [181, 0]
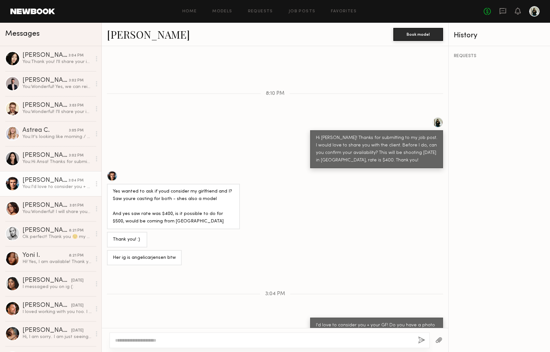
click at [110, 171] on div at bounding box center [112, 176] width 10 height 10
click at [54, 160] on div "You: Hi Ansa! Thanks for submitting to my job post. I would love to share you w…" at bounding box center [56, 162] width 69 height 6
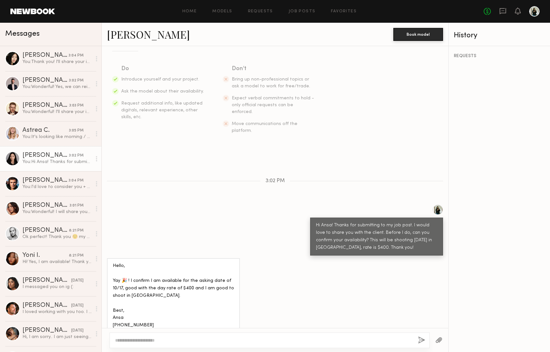
scroll to position [94, 0]
click at [126, 38] on link "Ansa W." at bounding box center [148, 34] width 83 height 14
click at [37, 125] on link "Astrea C. 3:05 PM You: It's looking like morning / daytime, however it's unclea…" at bounding box center [50, 133] width 101 height 25
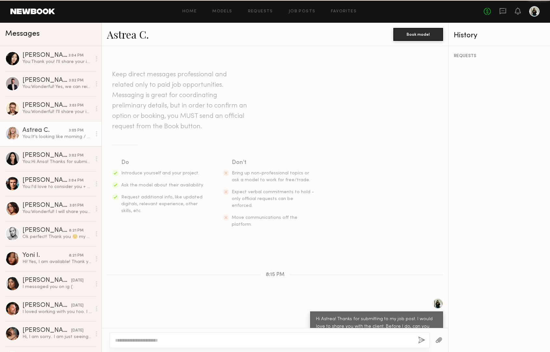
scroll to position [124, 0]
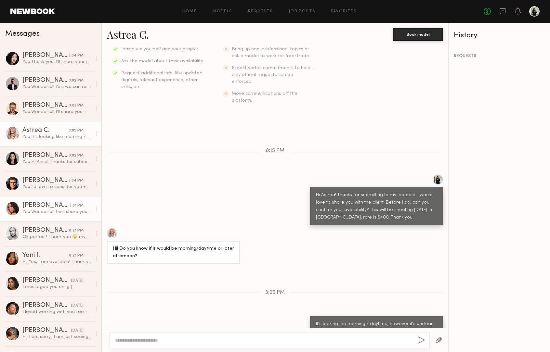
click at [58, 214] on div "You: Wonderful! I will share your info with client and get back to you asap! An…" at bounding box center [56, 212] width 69 height 6
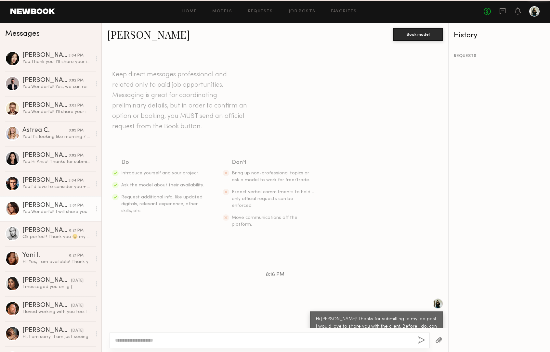
scroll to position [124, 0]
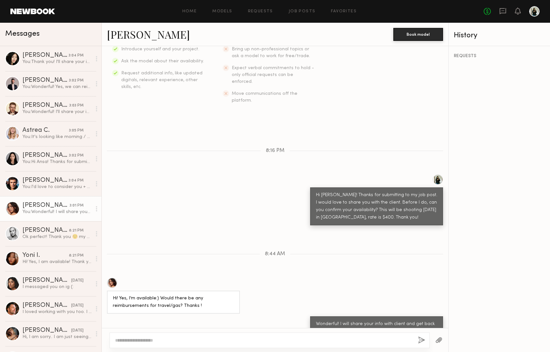
click at [113, 278] on div at bounding box center [112, 283] width 10 height 10
click at [46, 234] on div "Ok perfect! Thank you ☺️ my call time isn’t until 3pm so hopefully it’ll work o…" at bounding box center [56, 237] width 69 height 6
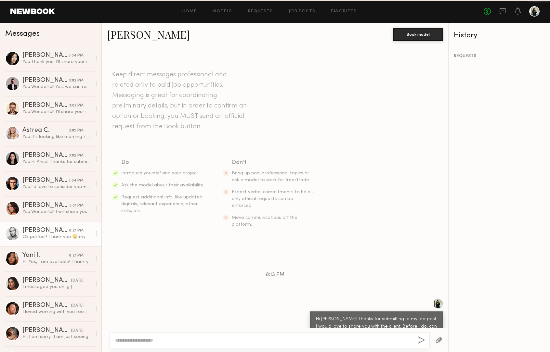
scroll to position [203, 0]
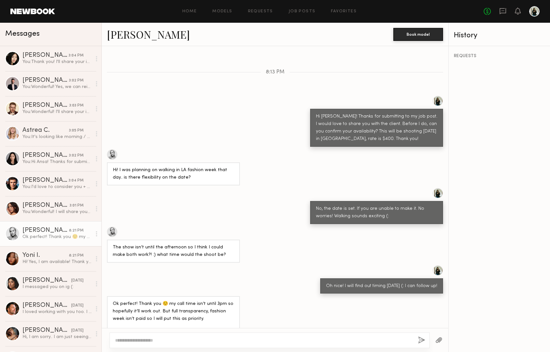
click at [116, 37] on link "Sam F." at bounding box center [148, 34] width 83 height 14
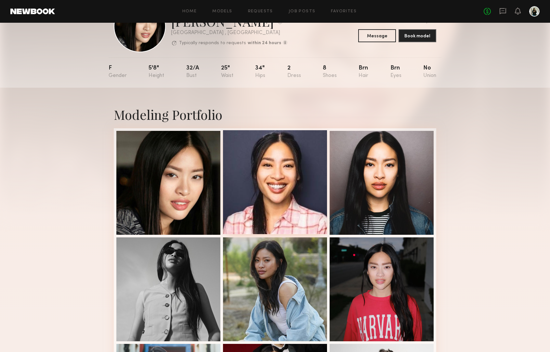
scroll to position [38, 0]
click at [304, 168] on div at bounding box center [275, 182] width 104 height 104
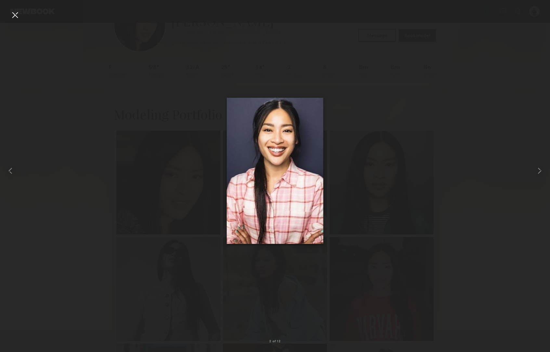
scroll to position [38, 0]
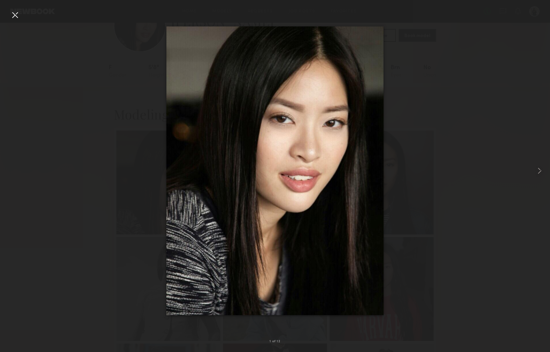
click at [442, 132] on div at bounding box center [275, 170] width 550 height 321
drag, startPoint x: 21, startPoint y: 15, endPoint x: 27, endPoint y: 20, distance: 7.6
click at [21, 15] on div at bounding box center [275, 170] width 550 height 321
click at [19, 14] on div at bounding box center [15, 15] width 10 height 10
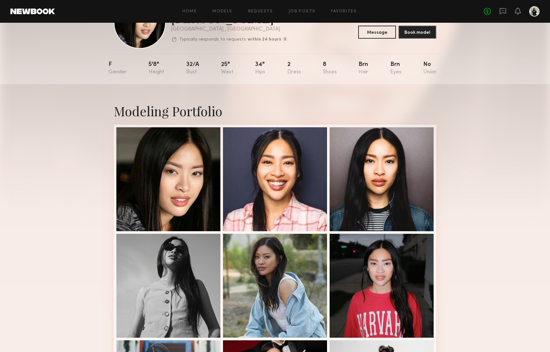
scroll to position [42, 0]
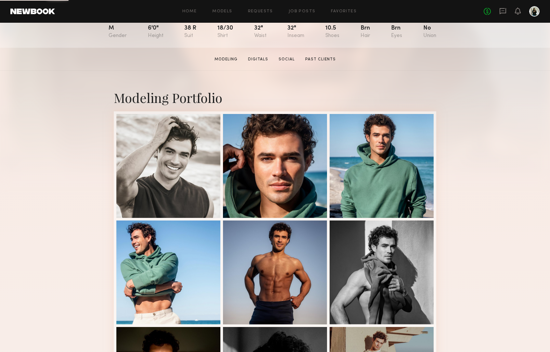
scroll to position [121, 0]
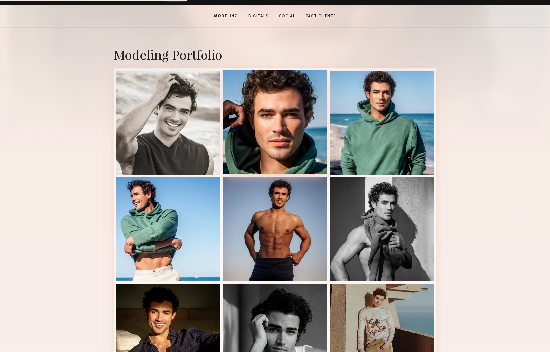
click at [295, 126] on div at bounding box center [275, 122] width 104 height 104
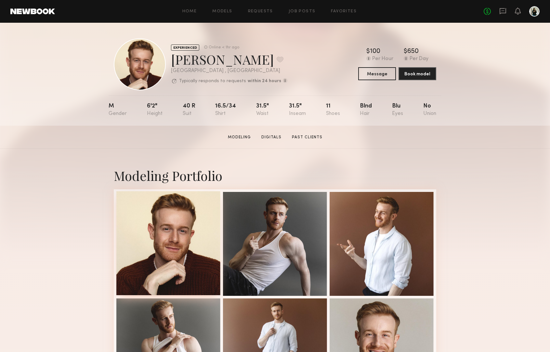
click at [162, 250] on div at bounding box center [168, 243] width 104 height 104
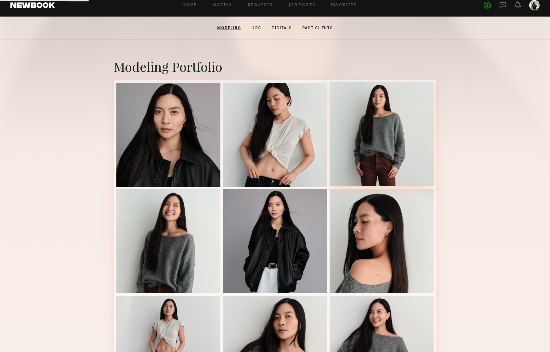
scroll to position [135, 0]
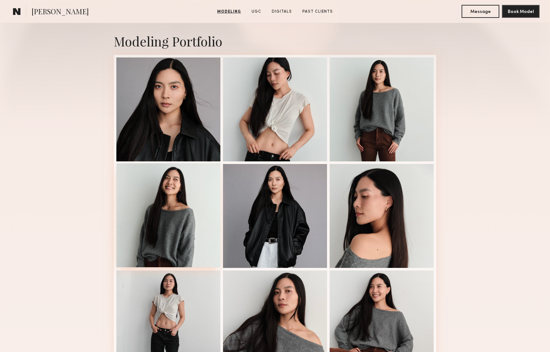
click at [189, 218] on div at bounding box center [168, 215] width 104 height 104
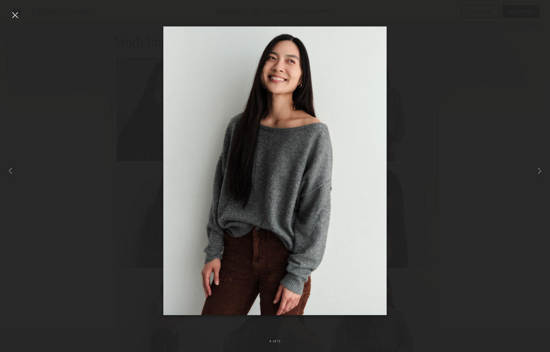
drag, startPoint x: 506, startPoint y: 10, endPoint x: 354, endPoint y: 12, distance: 152.1
click at [505, 10] on nb-gallery-light "4 of 12" at bounding box center [275, 176] width 550 height 352
click at [15, 16] on div at bounding box center [15, 15] width 10 height 10
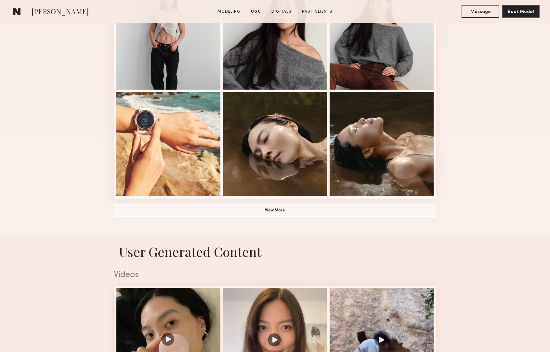
scroll to position [358, 0]
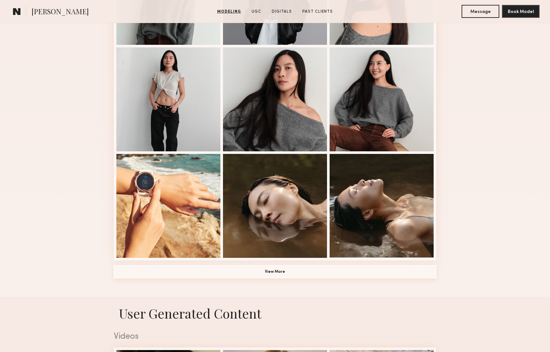
click at [298, 272] on button "View More" at bounding box center [275, 272] width 322 height 13
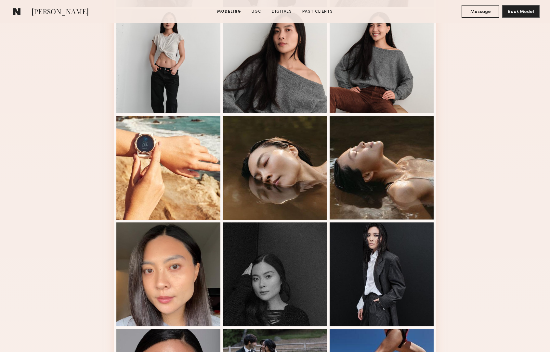
scroll to position [335, 0]
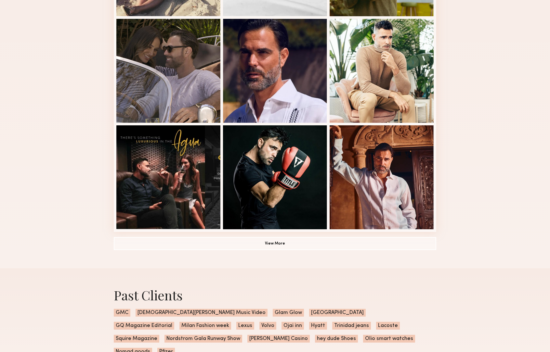
scroll to position [390, 0]
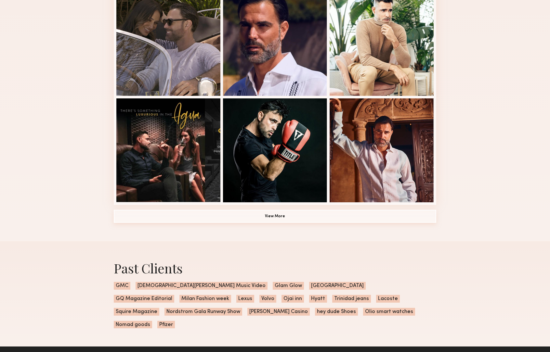
click at [303, 217] on button "View More" at bounding box center [275, 216] width 322 height 13
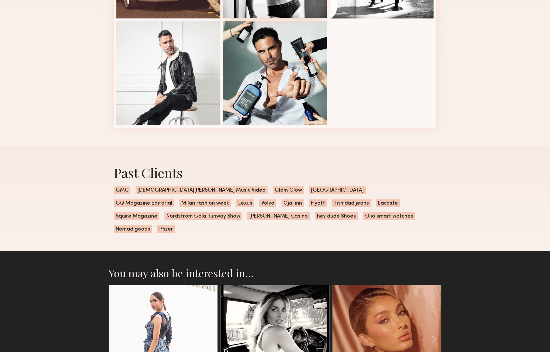
scroll to position [698, 0]
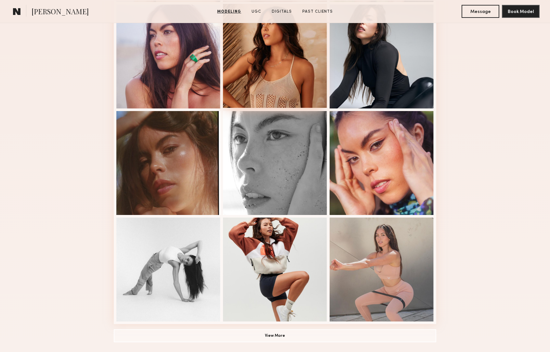
scroll to position [338, 0]
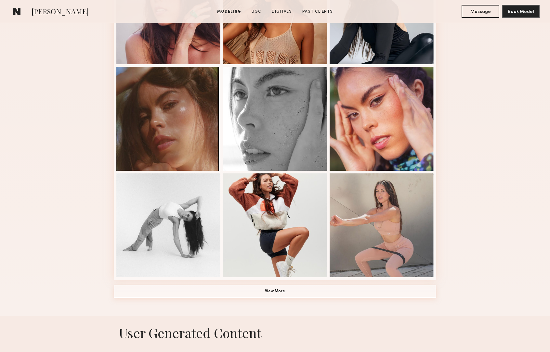
click at [280, 293] on button "View More" at bounding box center [275, 291] width 322 height 13
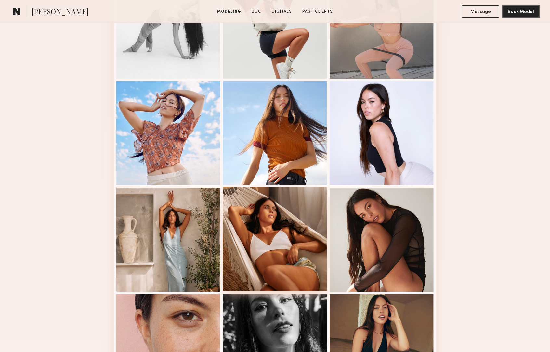
scroll to position [639, 0]
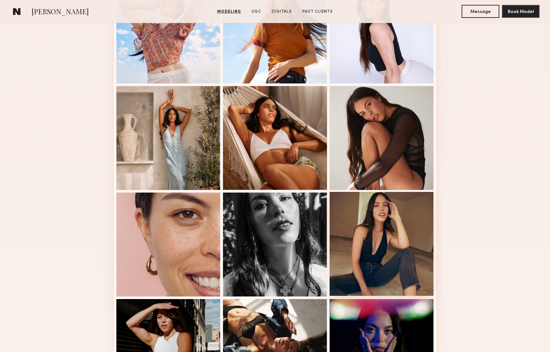
click at [405, 249] on div at bounding box center [382, 244] width 104 height 104
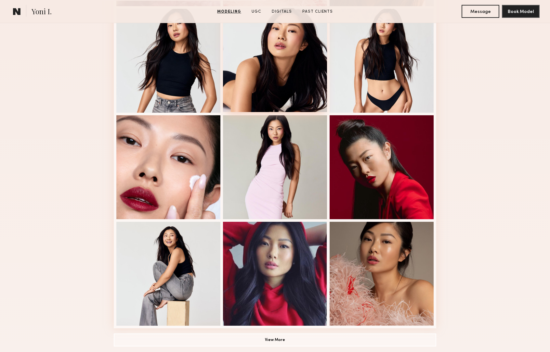
scroll to position [351, 0]
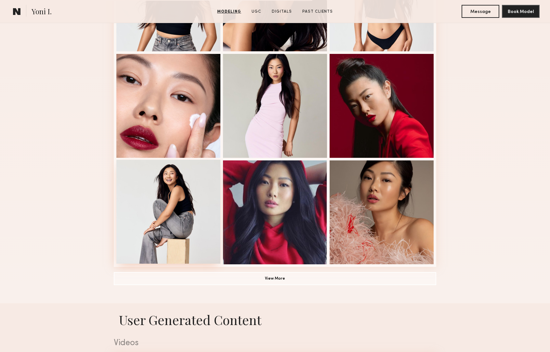
click at [191, 221] on div at bounding box center [168, 212] width 104 height 104
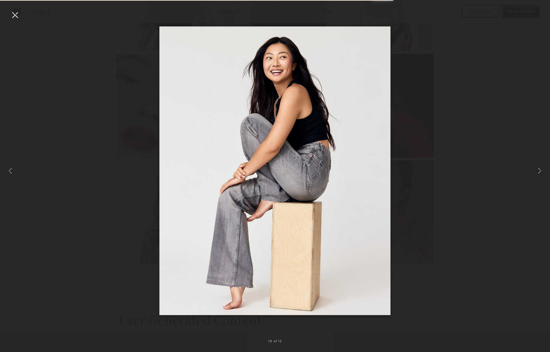
click at [18, 14] on div at bounding box center [15, 15] width 10 height 10
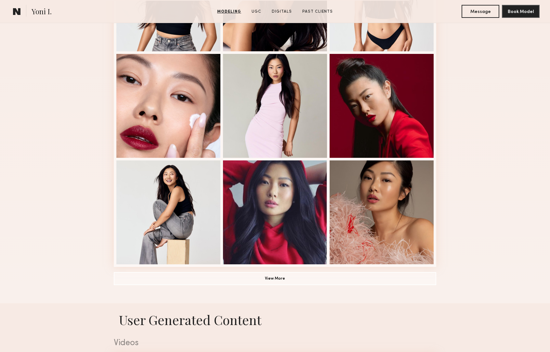
click at [274, 269] on div "Modeling Portfolio View More" at bounding box center [275, 51] width 322 height 506
click at [283, 281] on button "View More" at bounding box center [275, 278] width 322 height 13
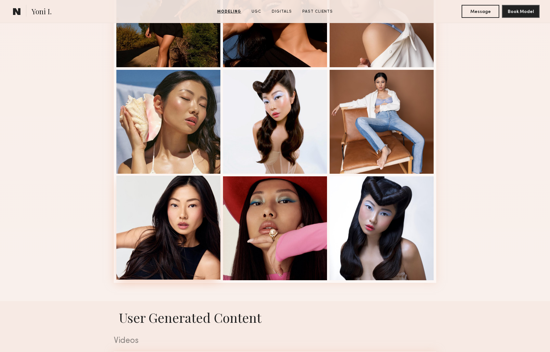
scroll to position [792, 0]
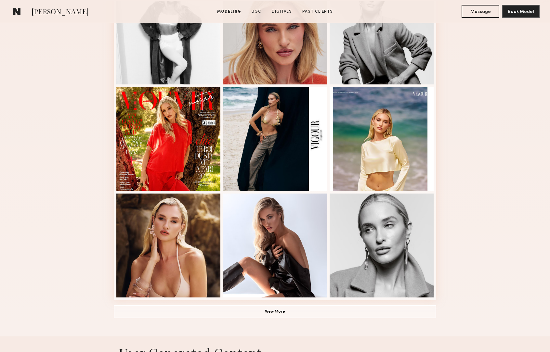
scroll to position [332, 0]
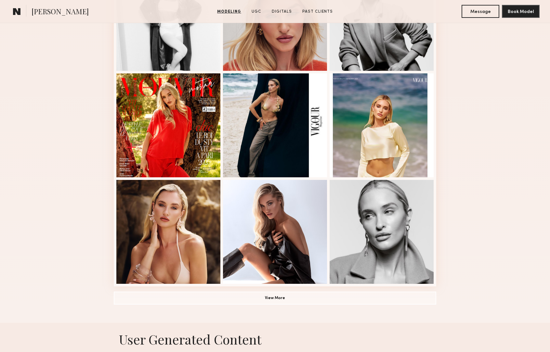
click at [302, 296] on button "View More" at bounding box center [275, 298] width 322 height 13
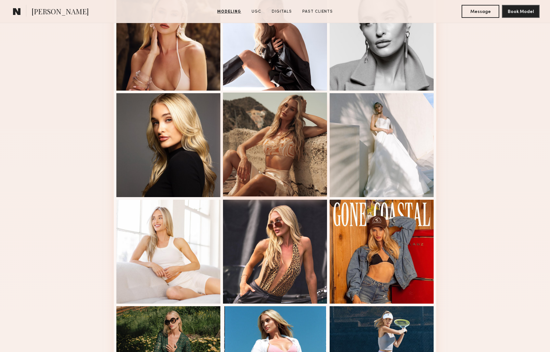
scroll to position [557, 0]
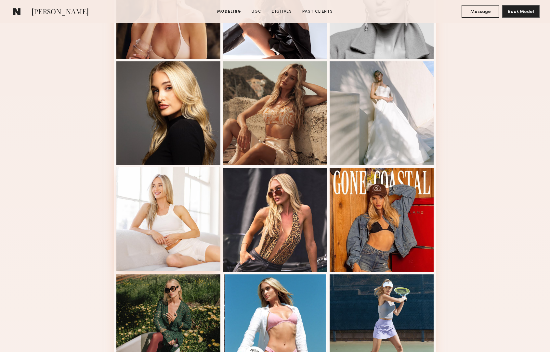
click at [169, 232] on div at bounding box center [168, 219] width 104 height 104
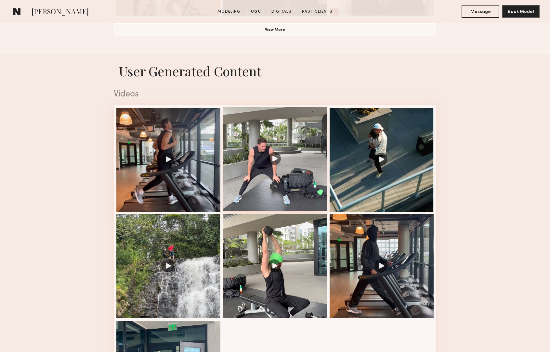
scroll to position [477, 0]
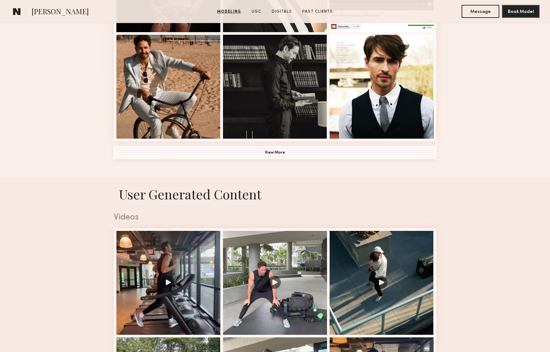
click at [274, 155] on button "View More" at bounding box center [275, 152] width 322 height 13
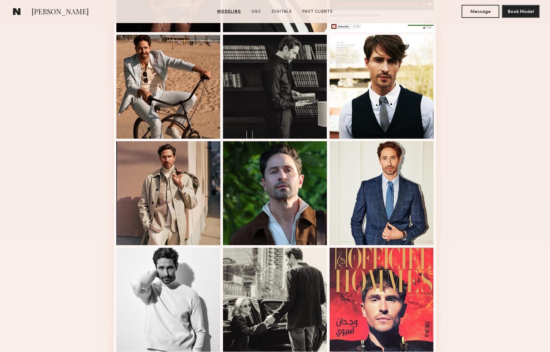
click at [274, 155] on div at bounding box center [275, 193] width 104 height 104
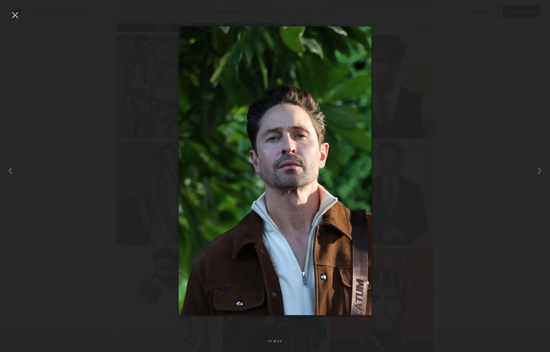
drag, startPoint x: 14, startPoint y: 14, endPoint x: 19, endPoint y: 17, distance: 5.9
click at [14, 14] on div at bounding box center [15, 15] width 10 height 10
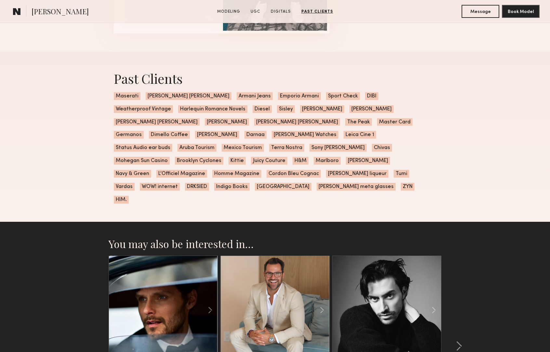
scroll to position [2031, 0]
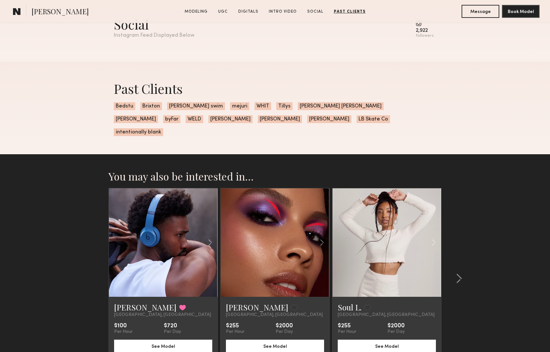
scroll to position [1786, 0]
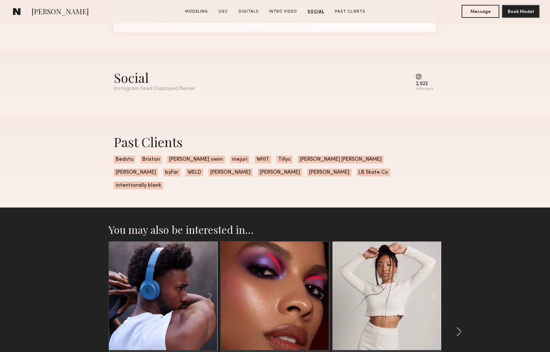
drag, startPoint x: 424, startPoint y: 80, endPoint x: 421, endPoint y: 78, distance: 4.4
click at [423, 80] on div "2,922 followers" at bounding box center [425, 83] width 18 height 18
click at [420, 78] on common-icon at bounding box center [425, 77] width 18 height 6
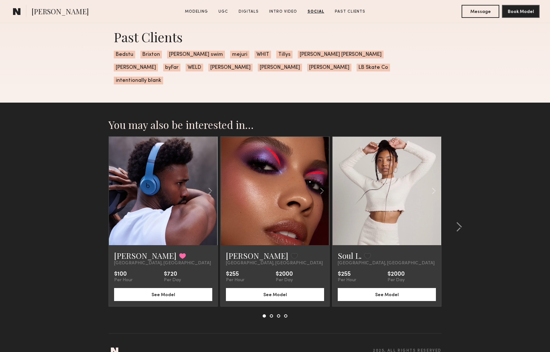
scroll to position [1891, 0]
click at [353, 251] on link "Soul L." at bounding box center [350, 256] width 24 height 10
click at [50, 13] on span "Katarina J." at bounding box center [60, 11] width 57 height 11
click at [12, 12] on link at bounding box center [16, 11] width 13 height 13
click at [413, 72] on div "Past Clients Bedstu Brixton Sidway swim mejuri WHIT Tillys Susan Alexandra Arth…" at bounding box center [275, 56] width 333 height 93
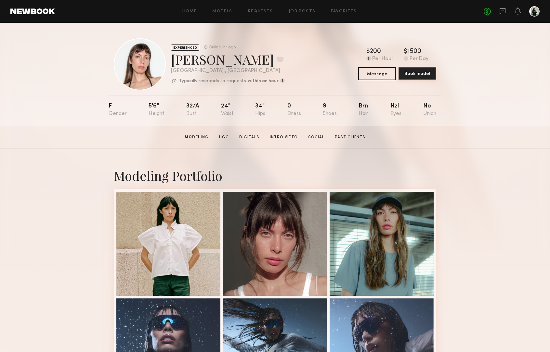
scroll to position [0, 0]
click at [320, 136] on link "Social" at bounding box center [315, 138] width 21 height 6
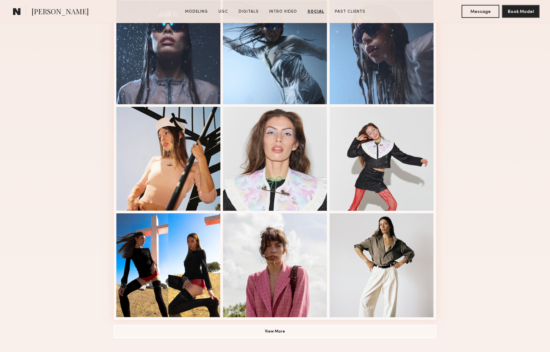
scroll to position [204, 0]
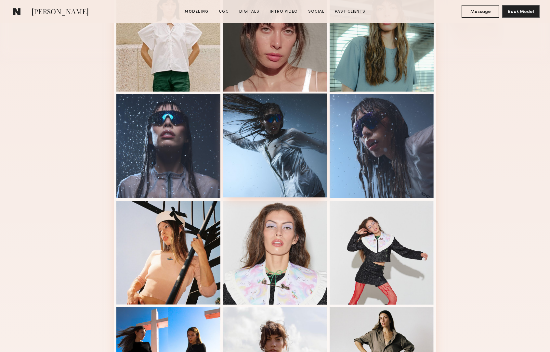
click at [317, 136] on div at bounding box center [275, 146] width 104 height 104
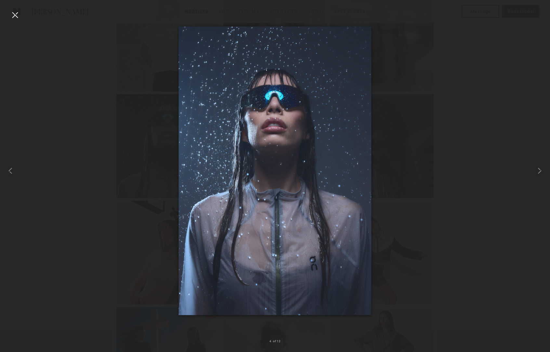
click at [501, 195] on div at bounding box center [275, 170] width 550 height 321
click at [13, 12] on div at bounding box center [15, 15] width 10 height 10
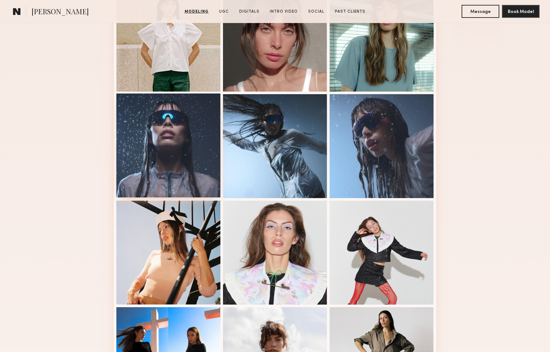
scroll to position [81, 0]
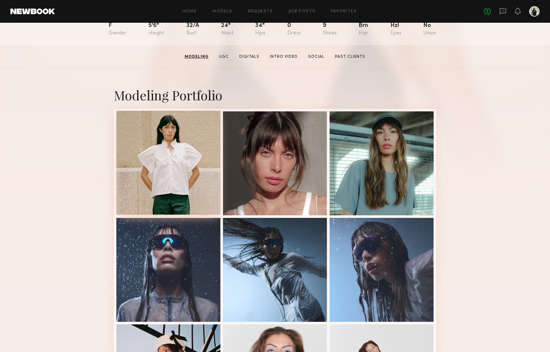
click at [197, 144] on div at bounding box center [168, 163] width 104 height 104
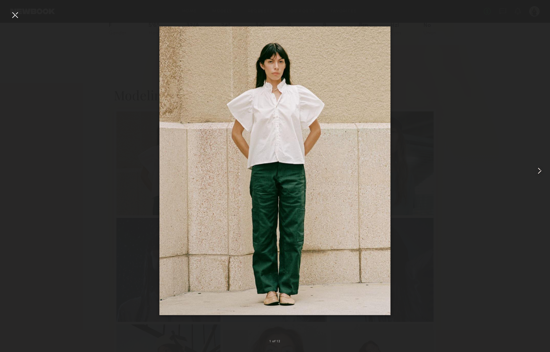
click at [17, 15] on div at bounding box center [15, 15] width 10 height 10
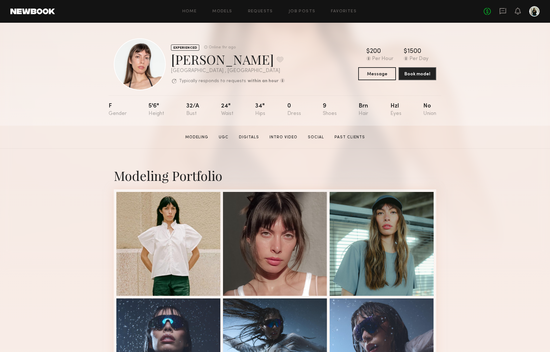
scroll to position [0, 0]
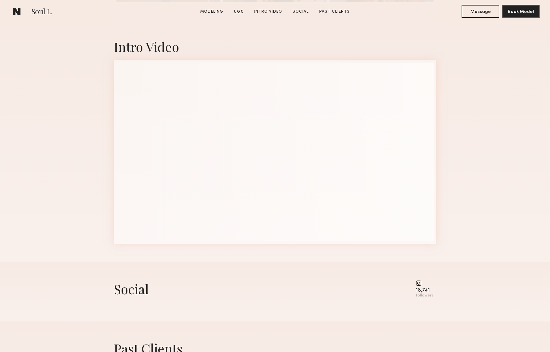
scroll to position [1411, 0]
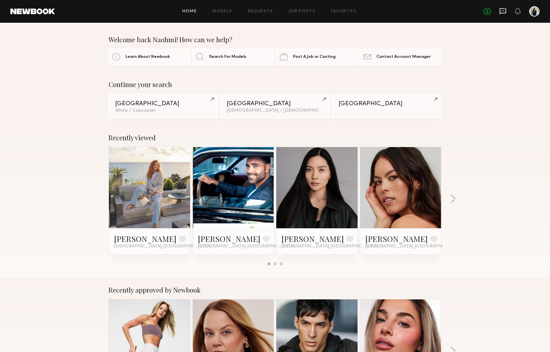
click at [504, 11] on icon at bounding box center [502, 10] width 3 height 1
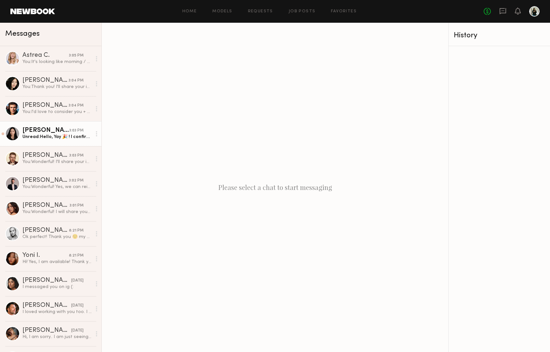
click at [61, 144] on link "Ansa W. 3:03 PM Unread: Hello, Yay 🎉 ! I confirm I am available for the asking …" at bounding box center [50, 133] width 101 height 25
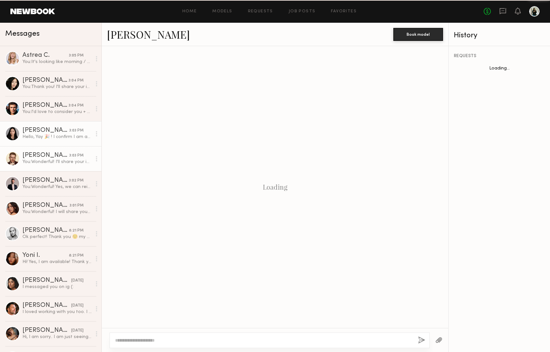
scroll to position [94, 0]
